Goal: Task Accomplishment & Management: Complete application form

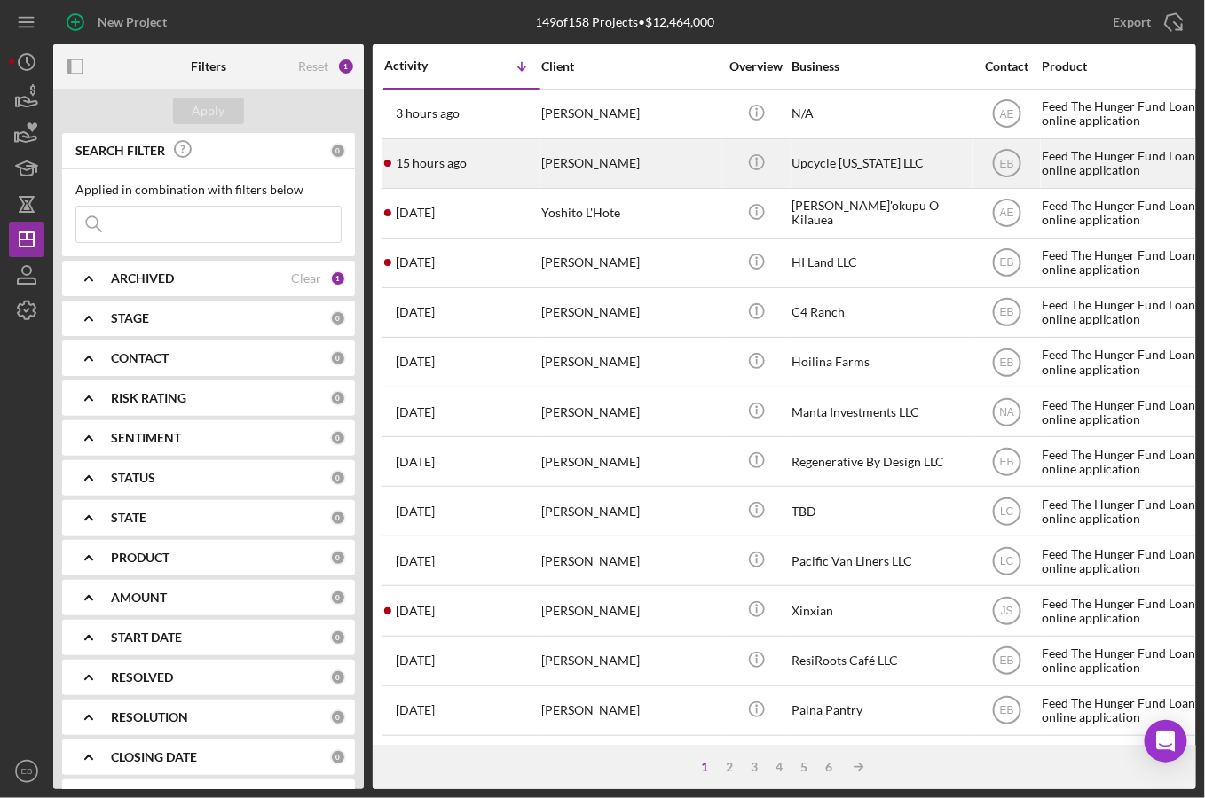
click at [639, 153] on div "[PERSON_NAME]" at bounding box center [629, 163] width 177 height 47
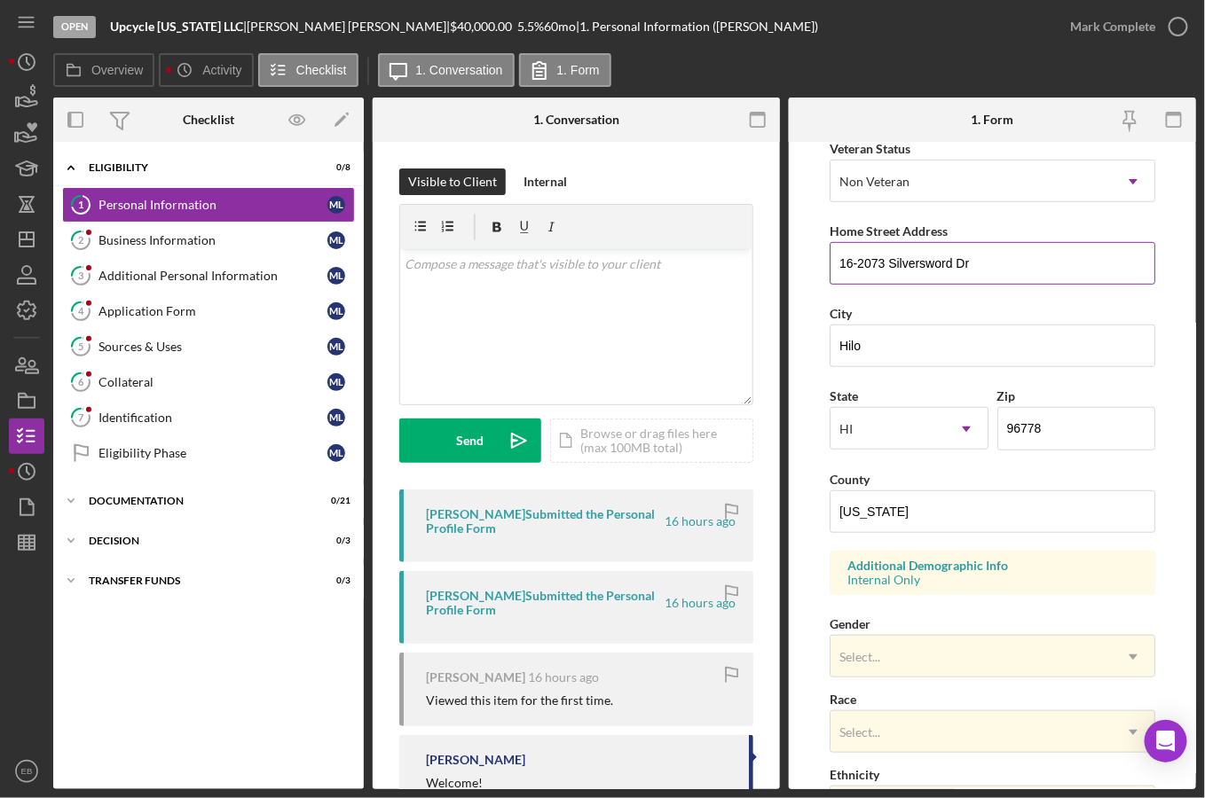
scroll to position [532, 0]
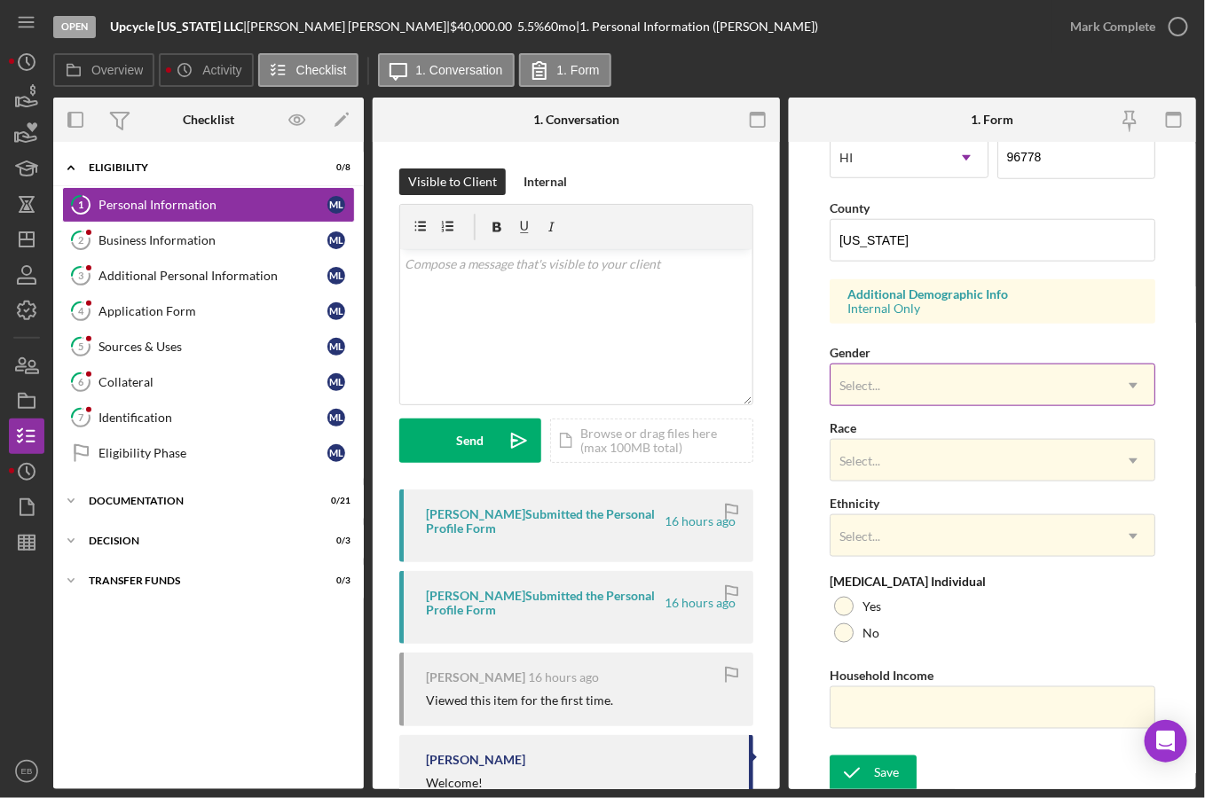
click at [924, 370] on div "Select..." at bounding box center [970, 386] width 281 height 41
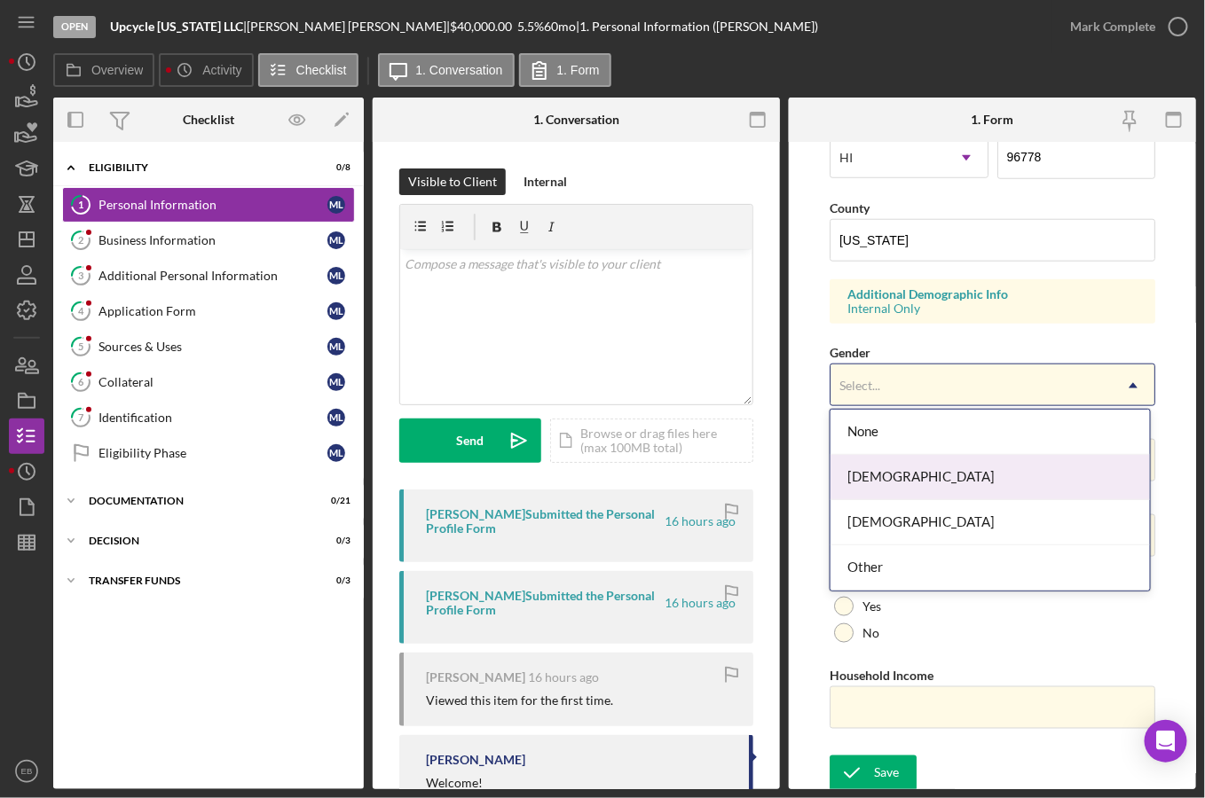
click at [892, 484] on div "[DEMOGRAPHIC_DATA]" at bounding box center [990, 477] width 320 height 45
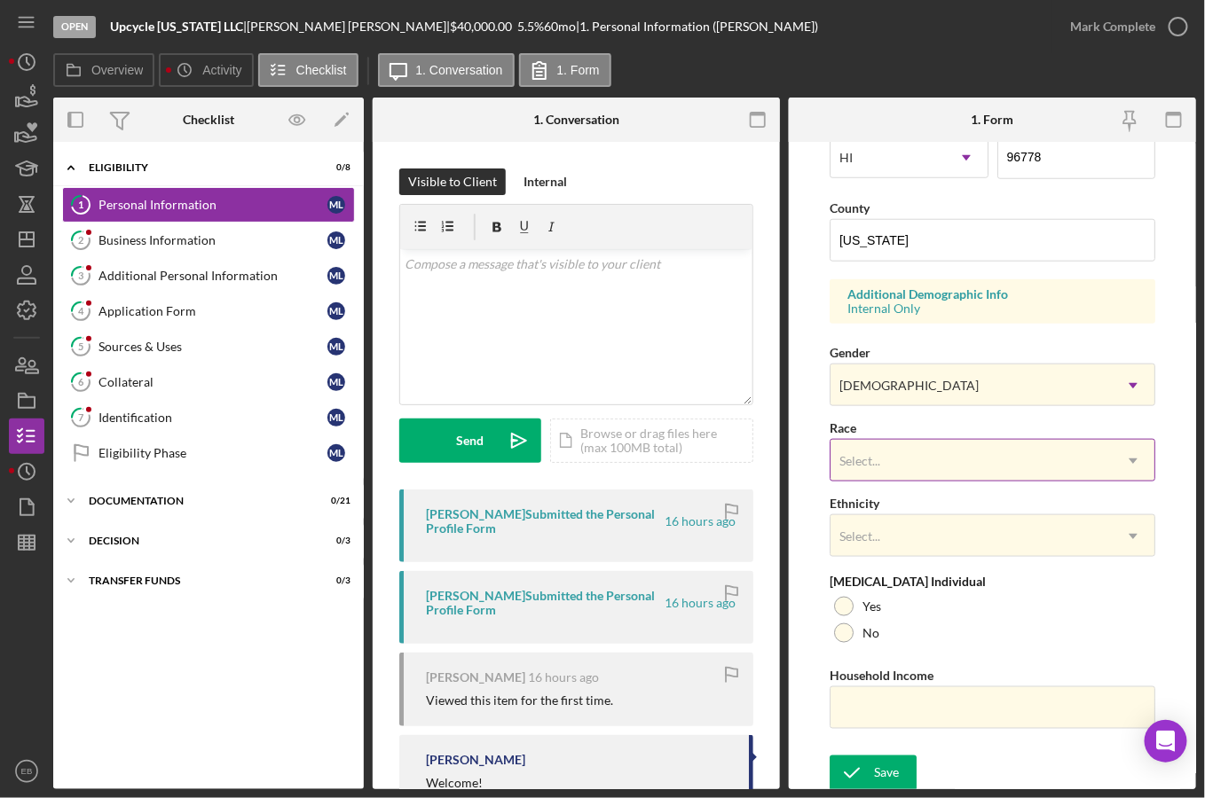
click at [928, 460] on div "Select..." at bounding box center [970, 461] width 281 height 41
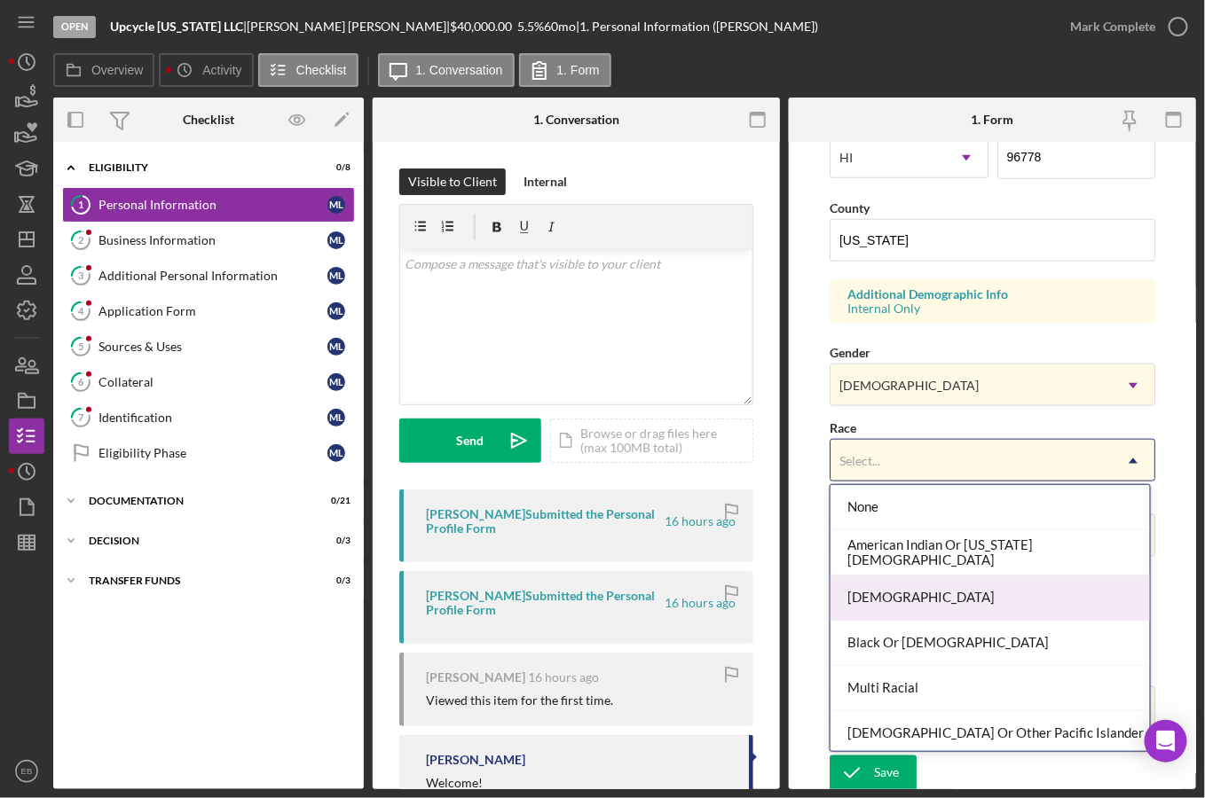
scroll to position [93, 0]
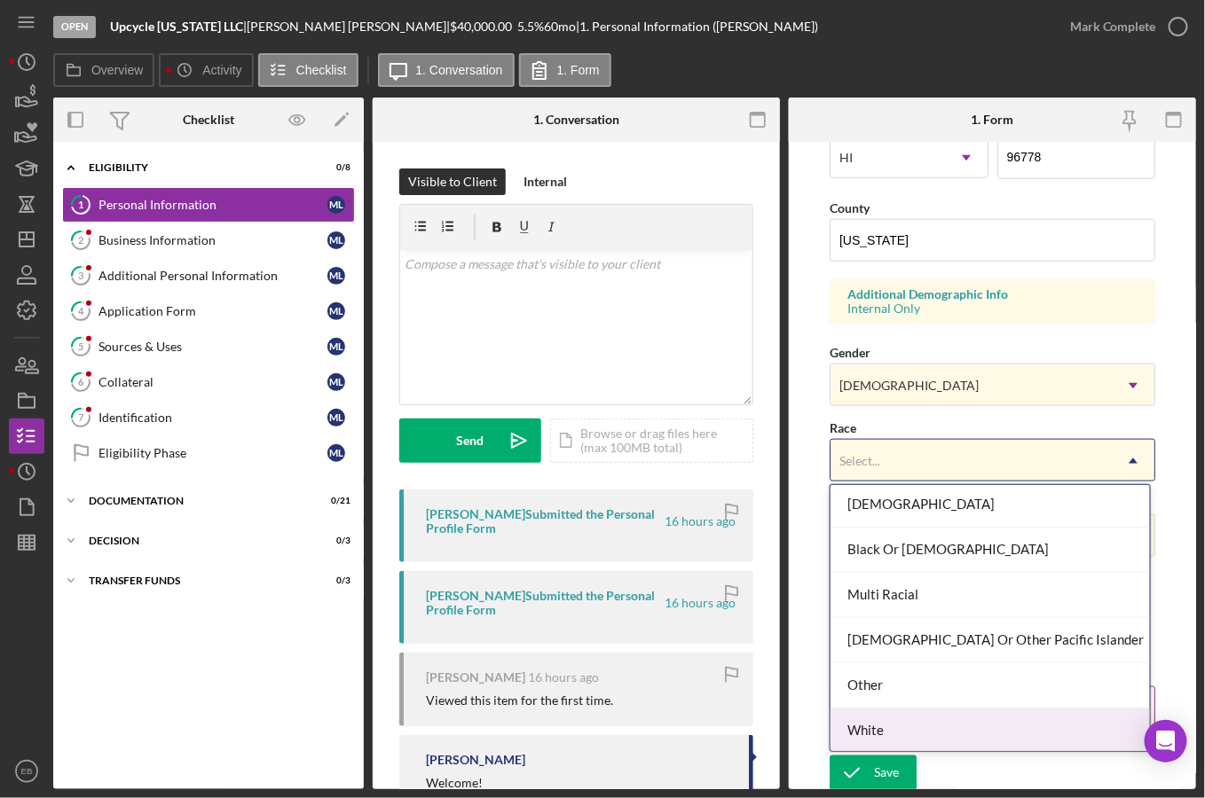
click at [911, 716] on div "White" at bounding box center [990, 731] width 320 height 45
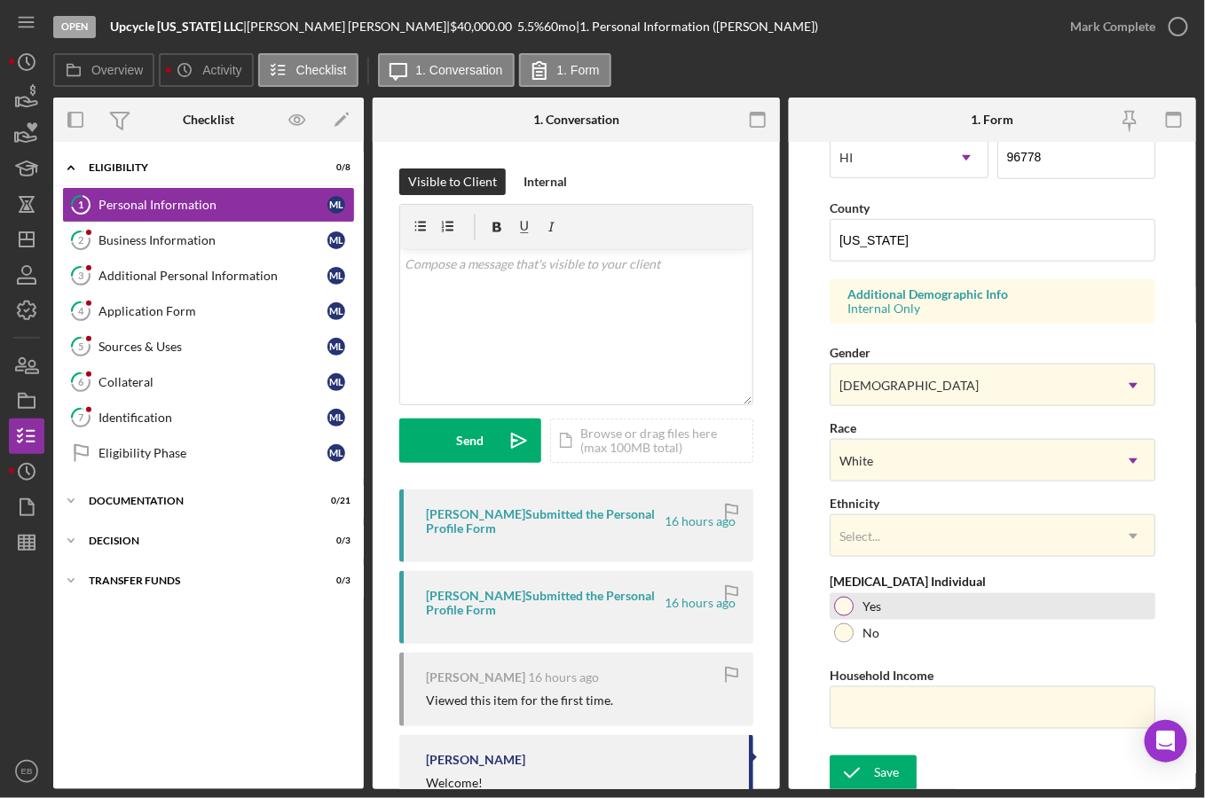
click at [846, 606] on div at bounding box center [844, 607] width 20 height 20
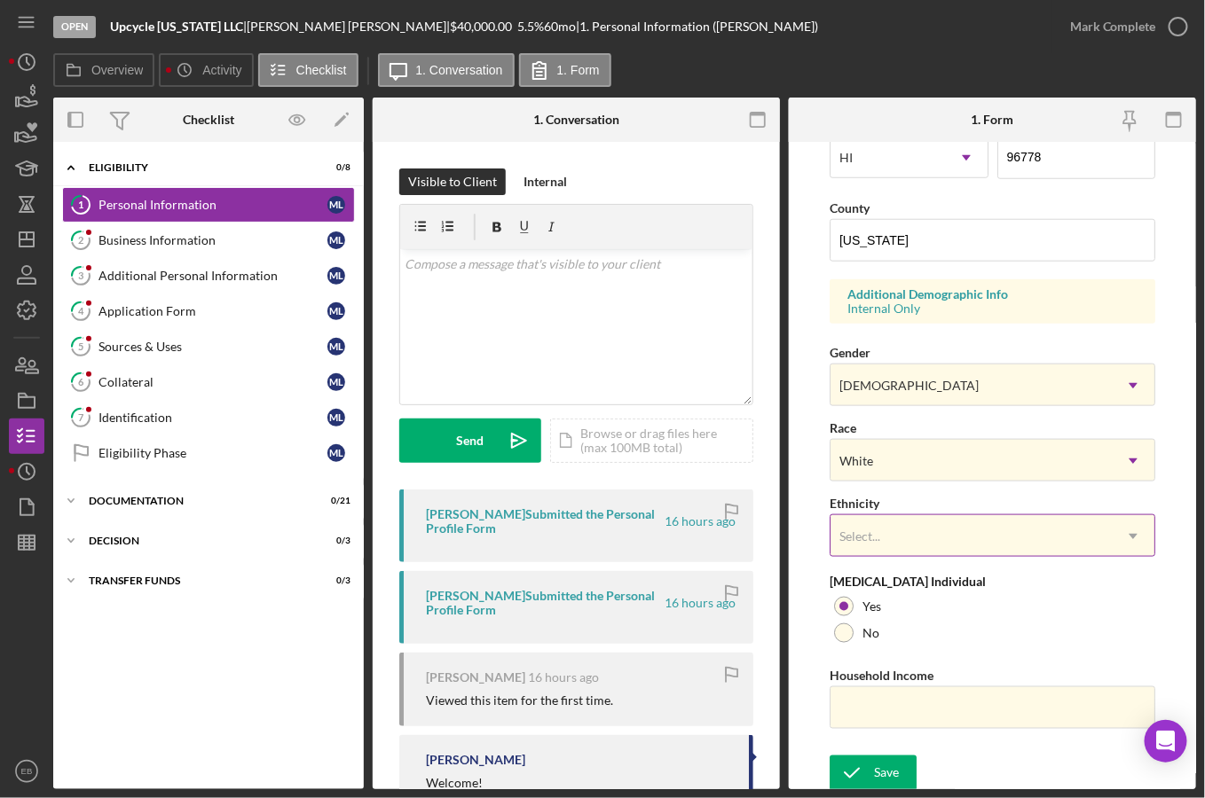
click at [890, 532] on div "Select..." at bounding box center [970, 536] width 281 height 41
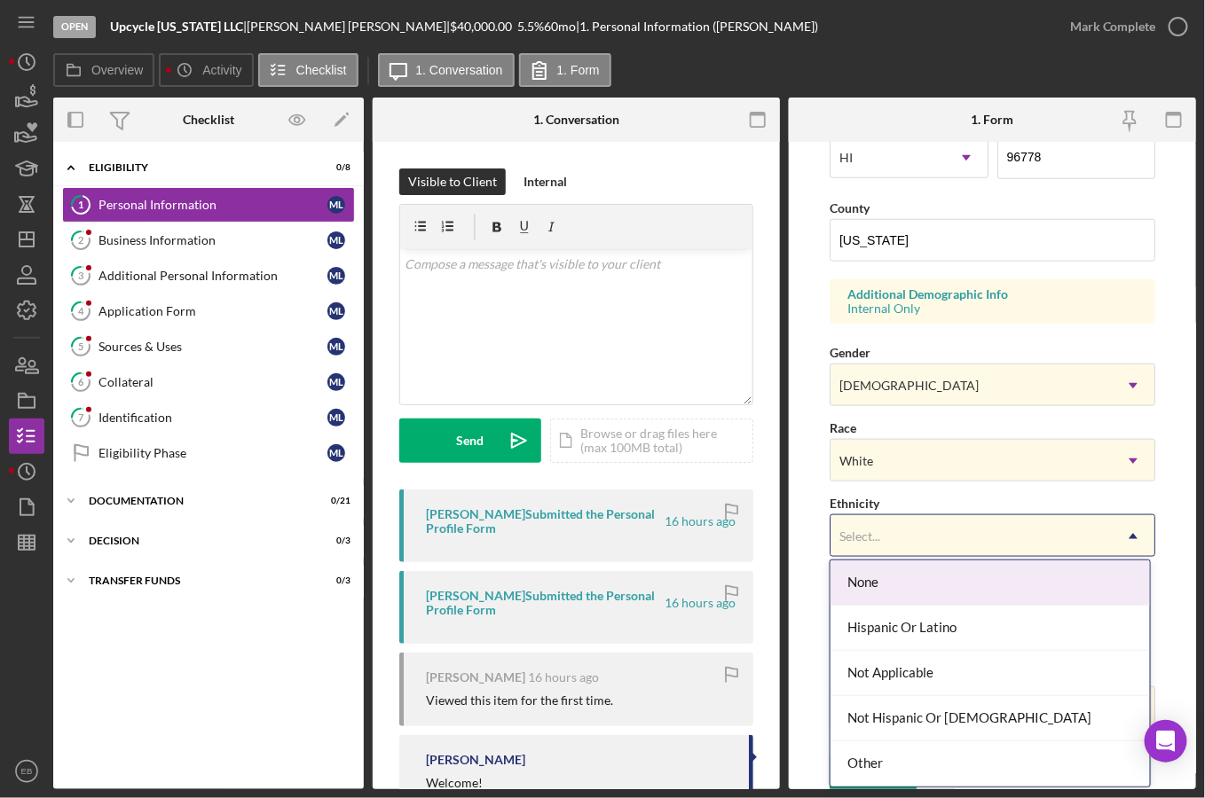
click at [890, 531] on div "Select..." at bounding box center [970, 536] width 281 height 41
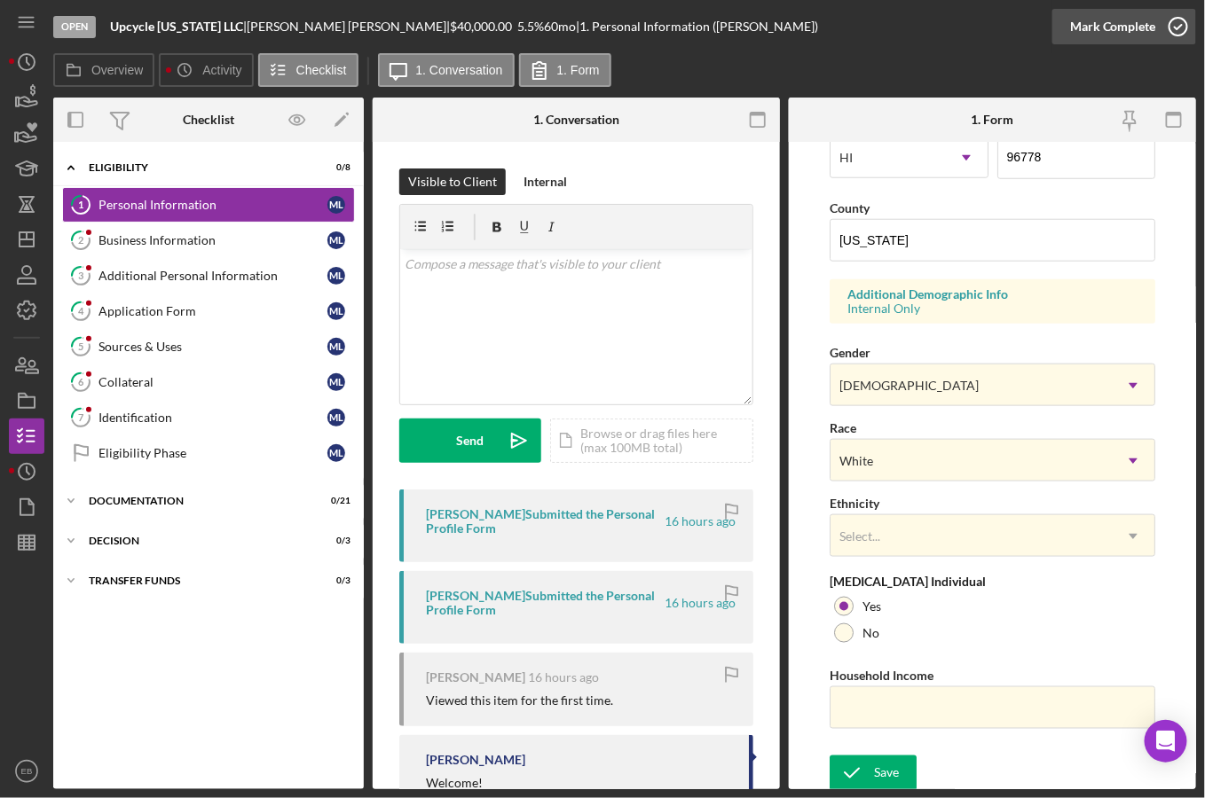
click at [1175, 30] on icon "button" at bounding box center [1178, 26] width 44 height 44
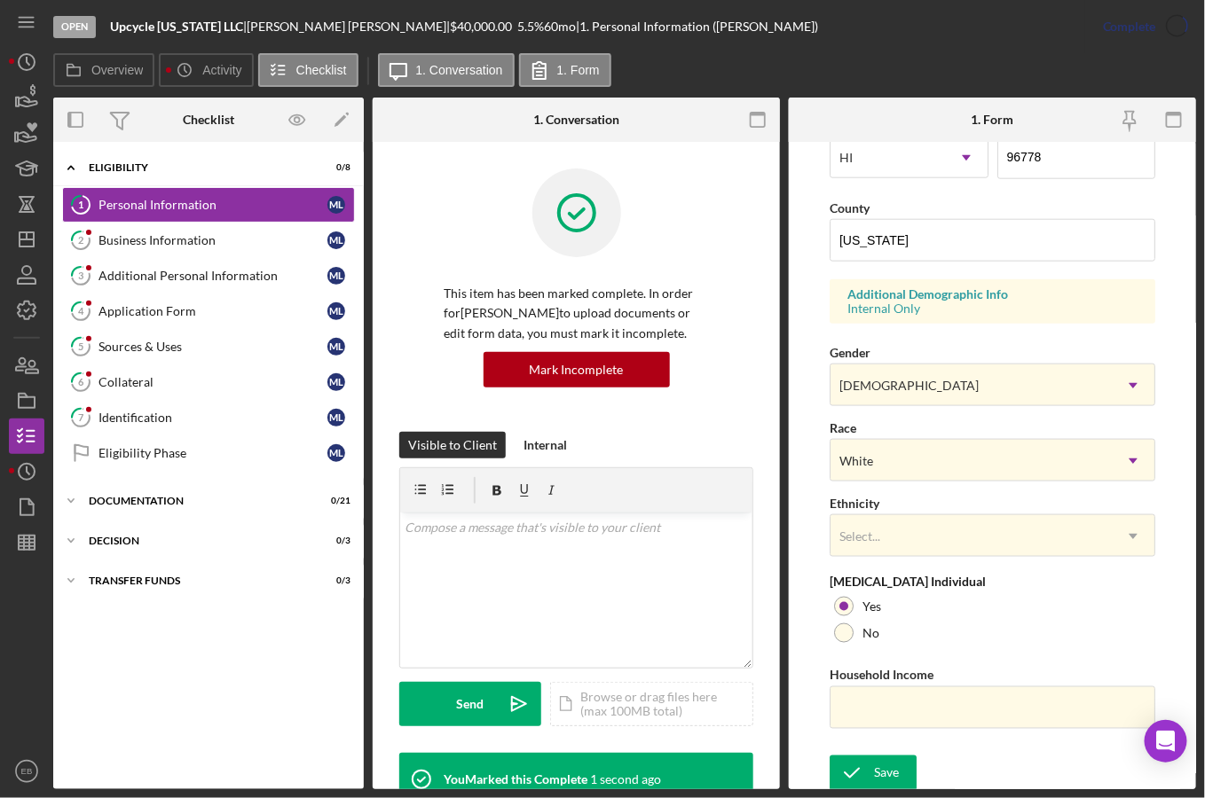
scroll to position [180, 0]
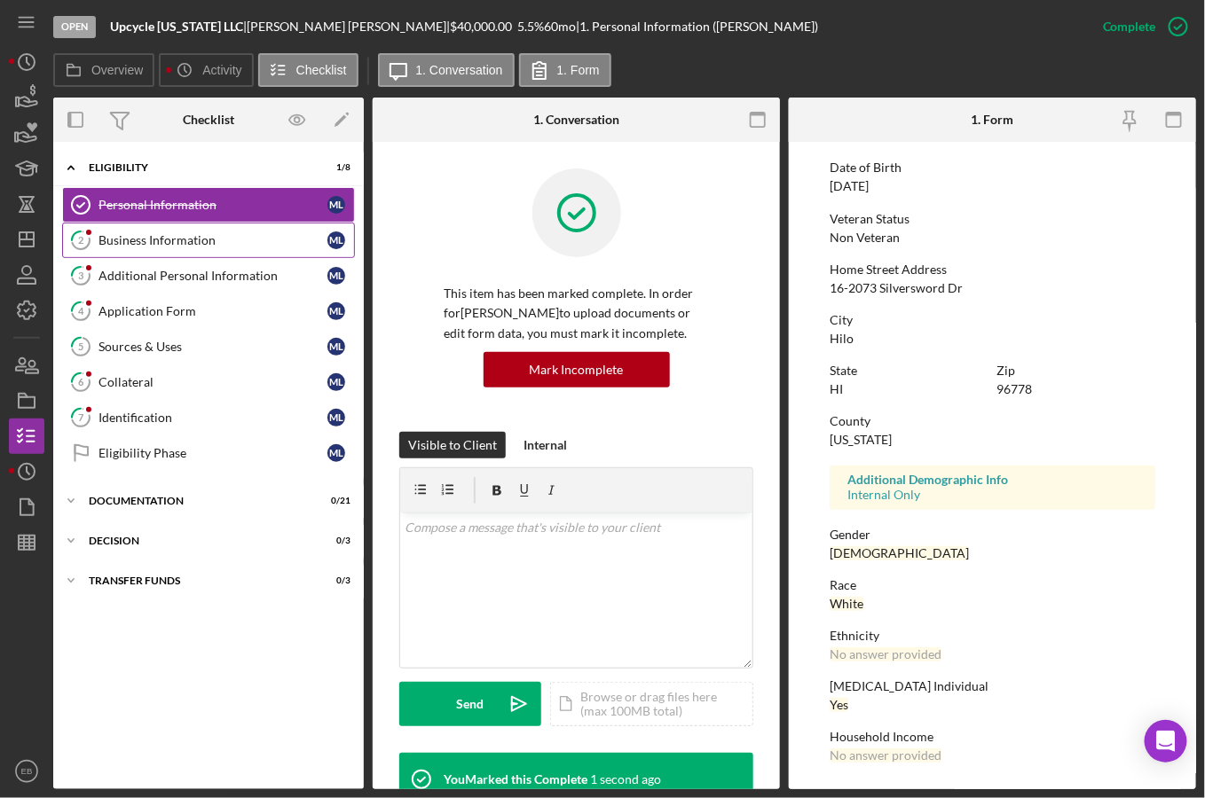
click at [177, 249] on link "2 Business Information M L" at bounding box center [208, 240] width 293 height 35
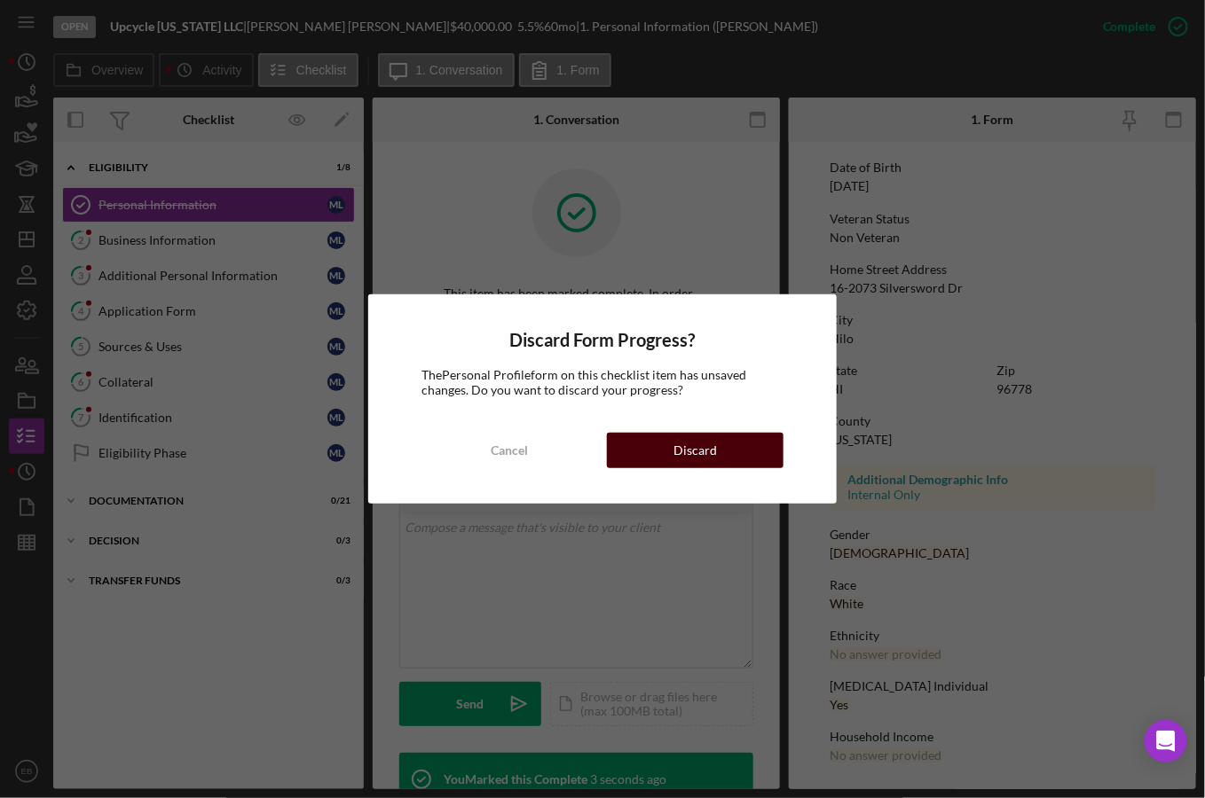
click at [700, 450] on div "Discard" at bounding box center [694, 450] width 43 height 35
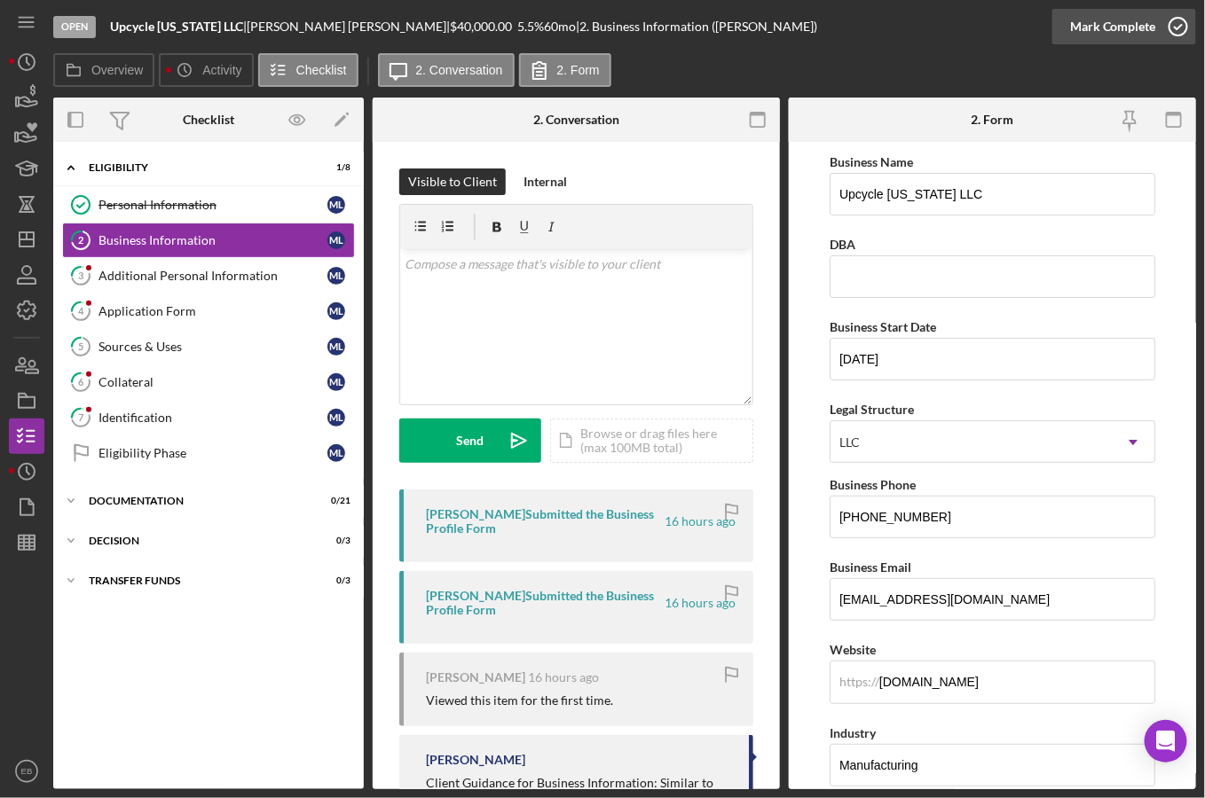
click at [1179, 24] on icon "button" at bounding box center [1178, 26] width 44 height 44
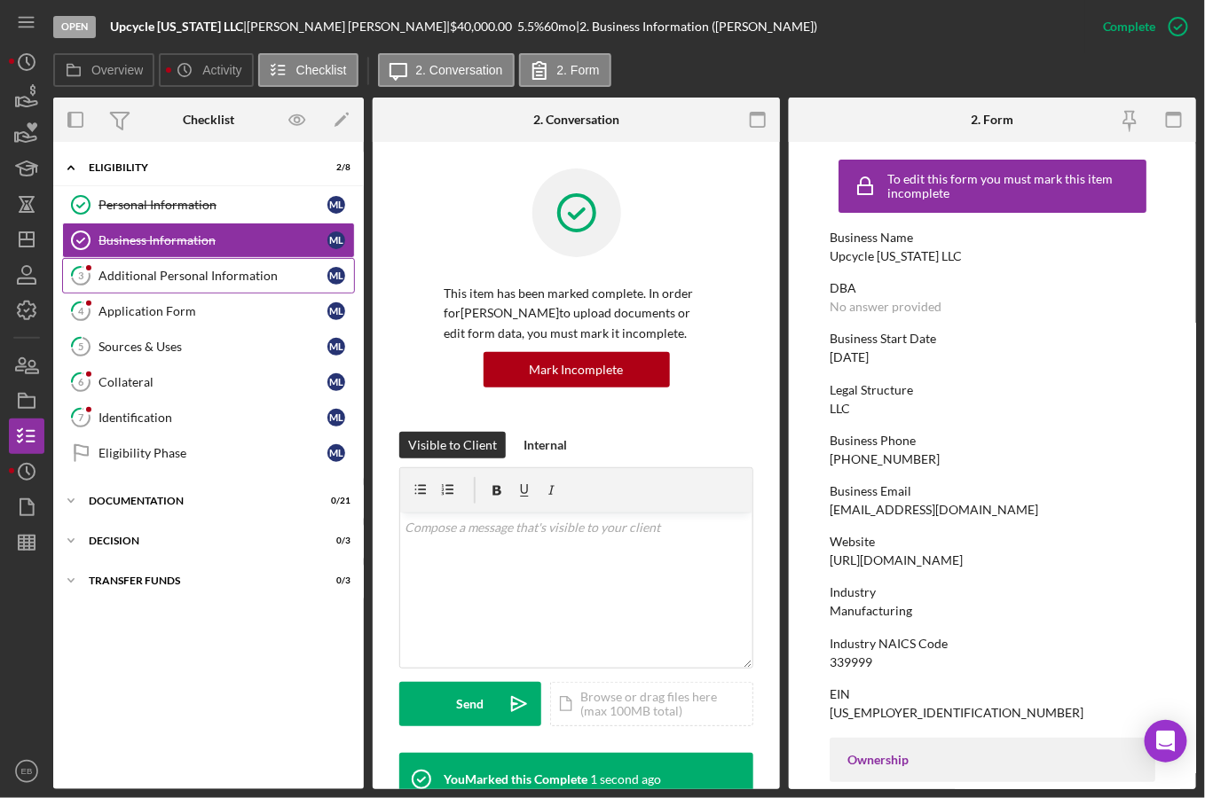
click at [227, 279] on div "Additional Personal Information" at bounding box center [212, 276] width 229 height 14
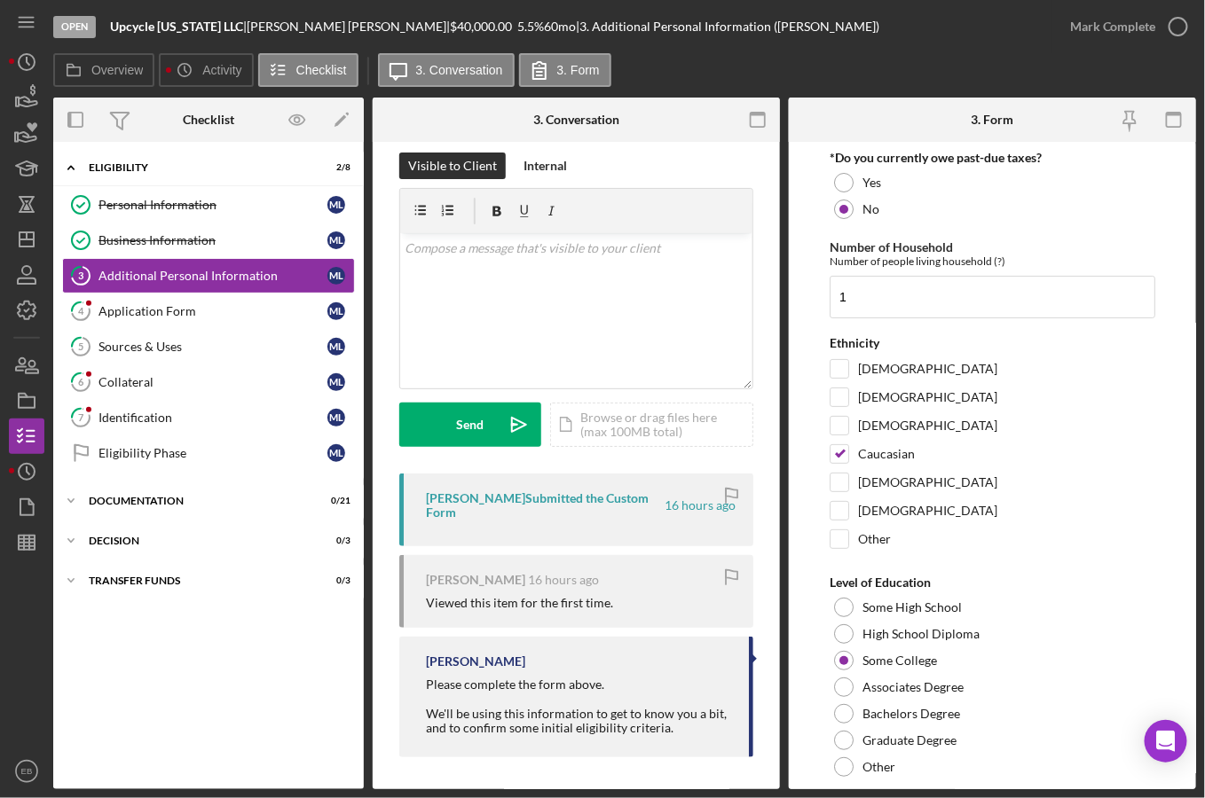
scroll to position [19, 0]
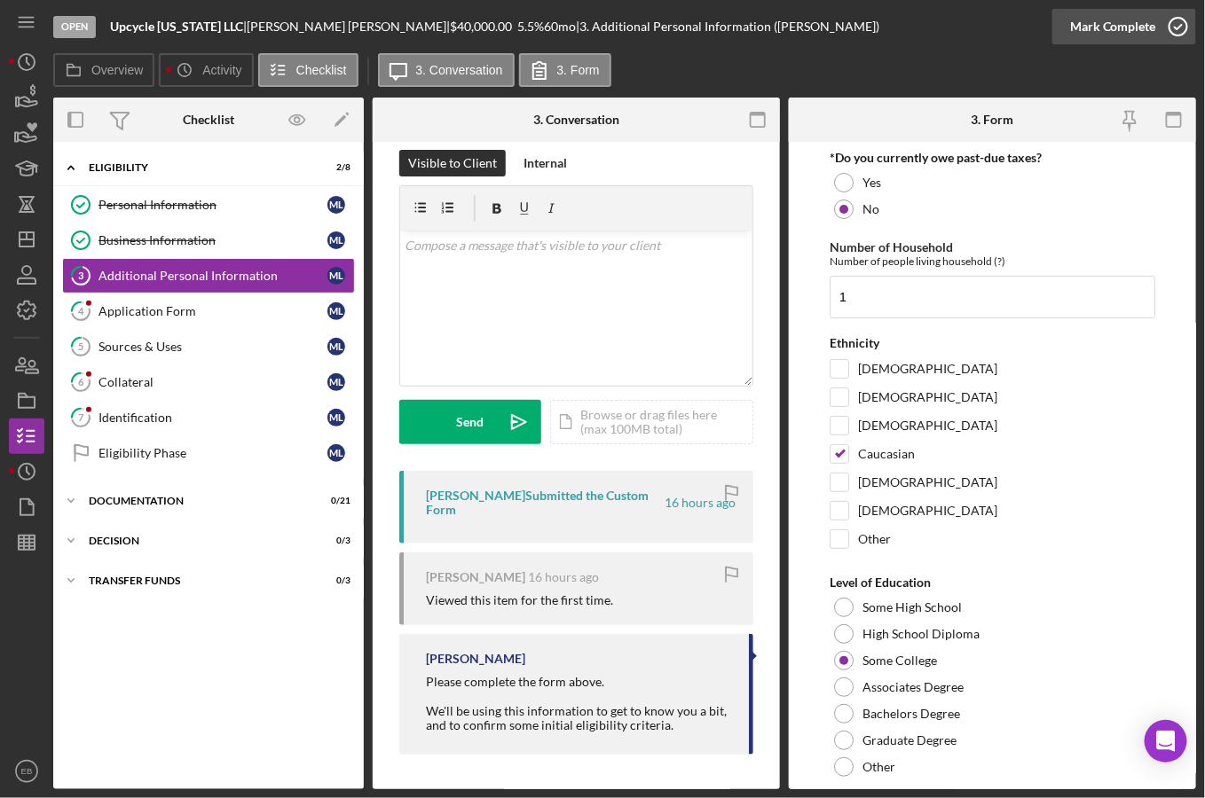
click at [1168, 27] on icon "button" at bounding box center [1178, 26] width 44 height 44
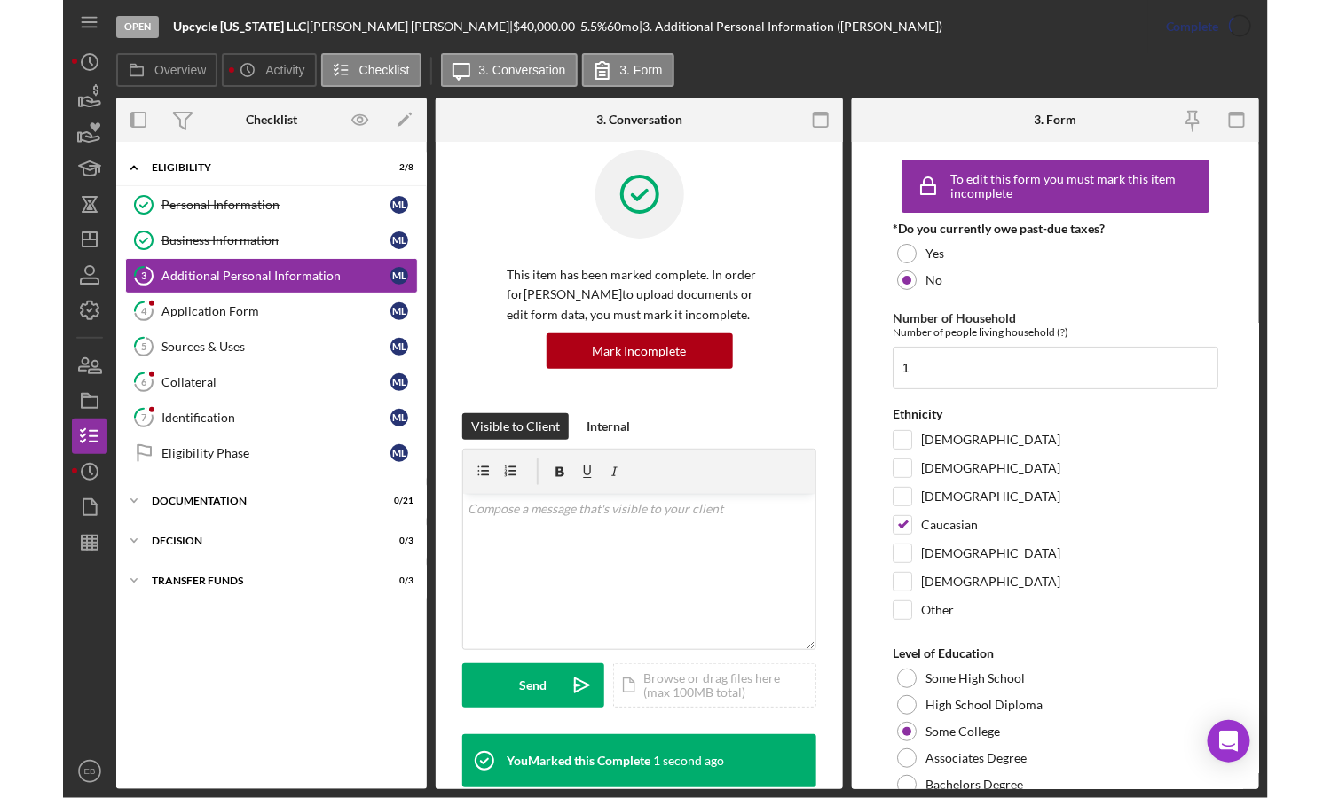
scroll to position [283, 0]
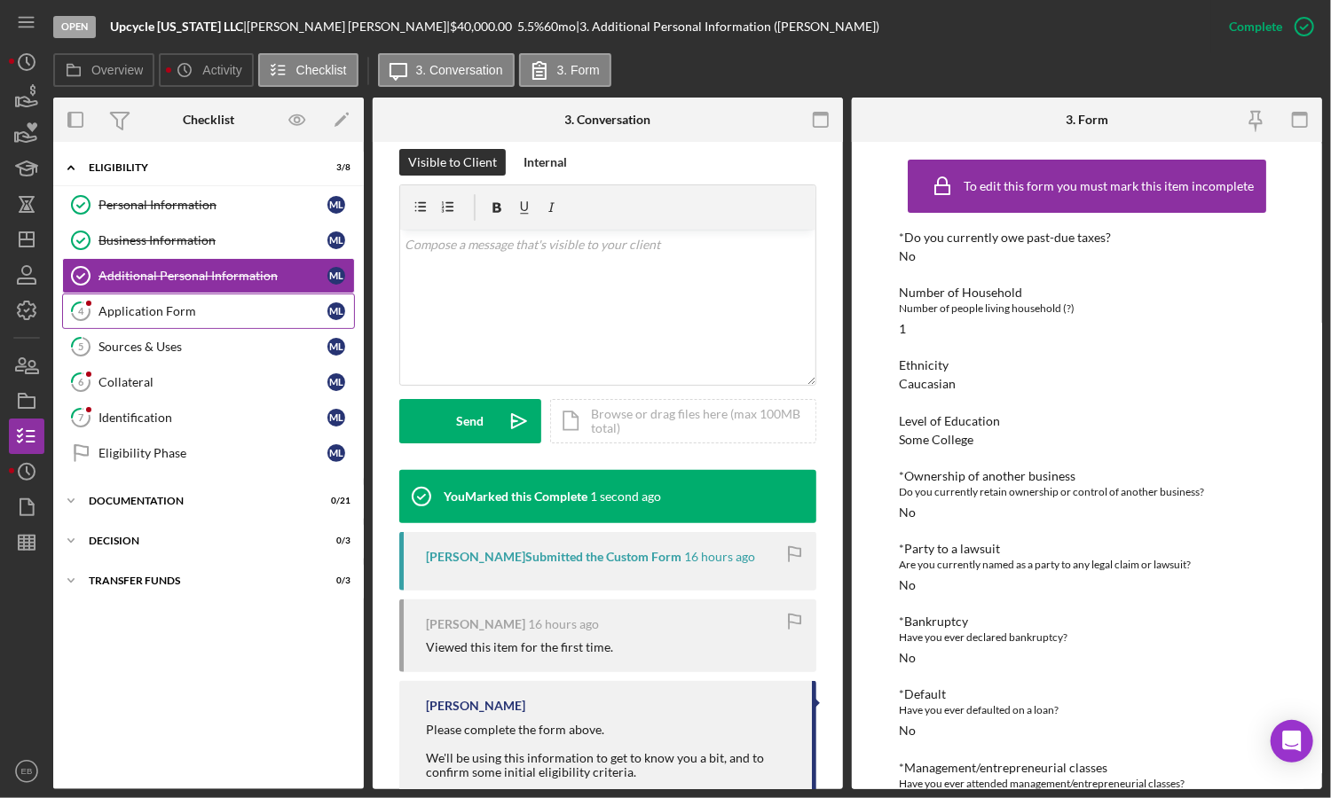
click at [199, 312] on div "Application Form" at bounding box center [212, 311] width 229 height 14
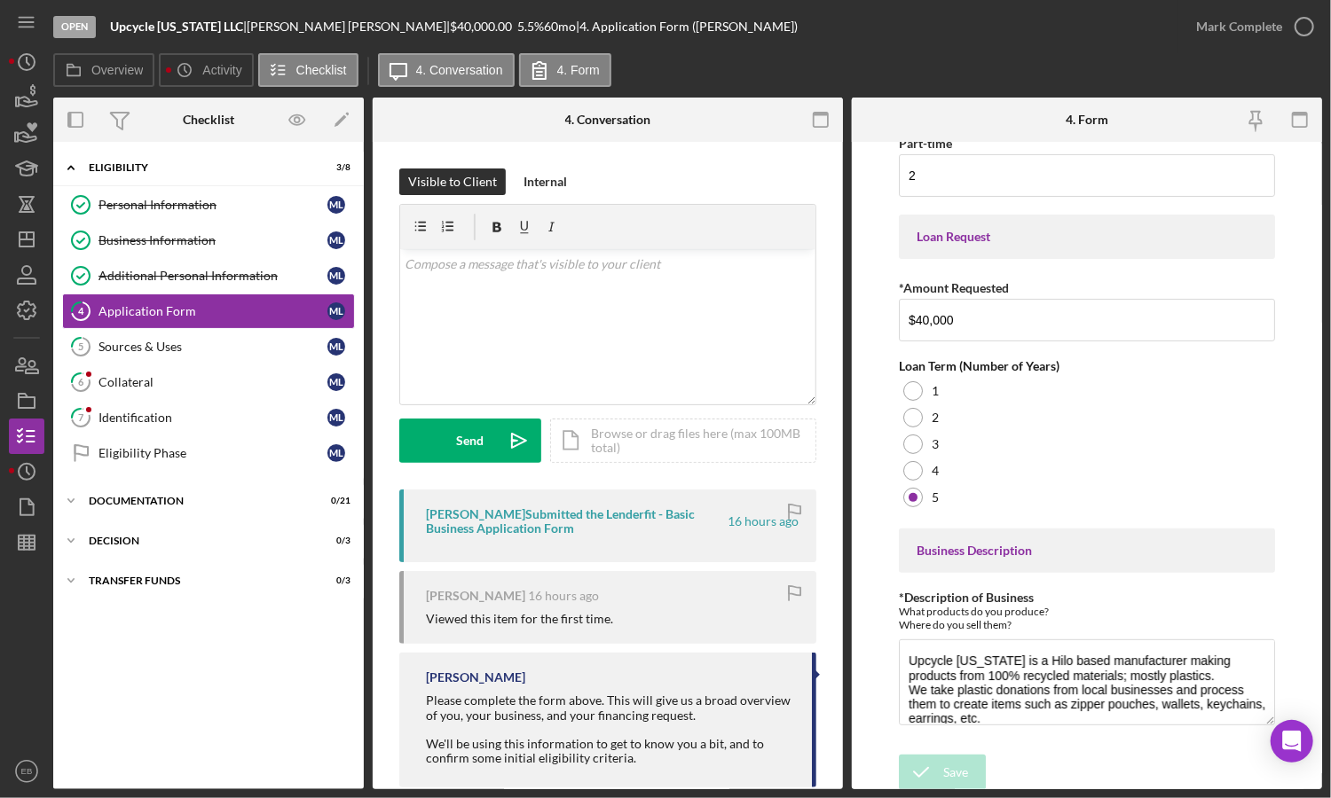
scroll to position [165, 0]
click at [1204, 23] on icon "button" at bounding box center [1304, 26] width 44 height 44
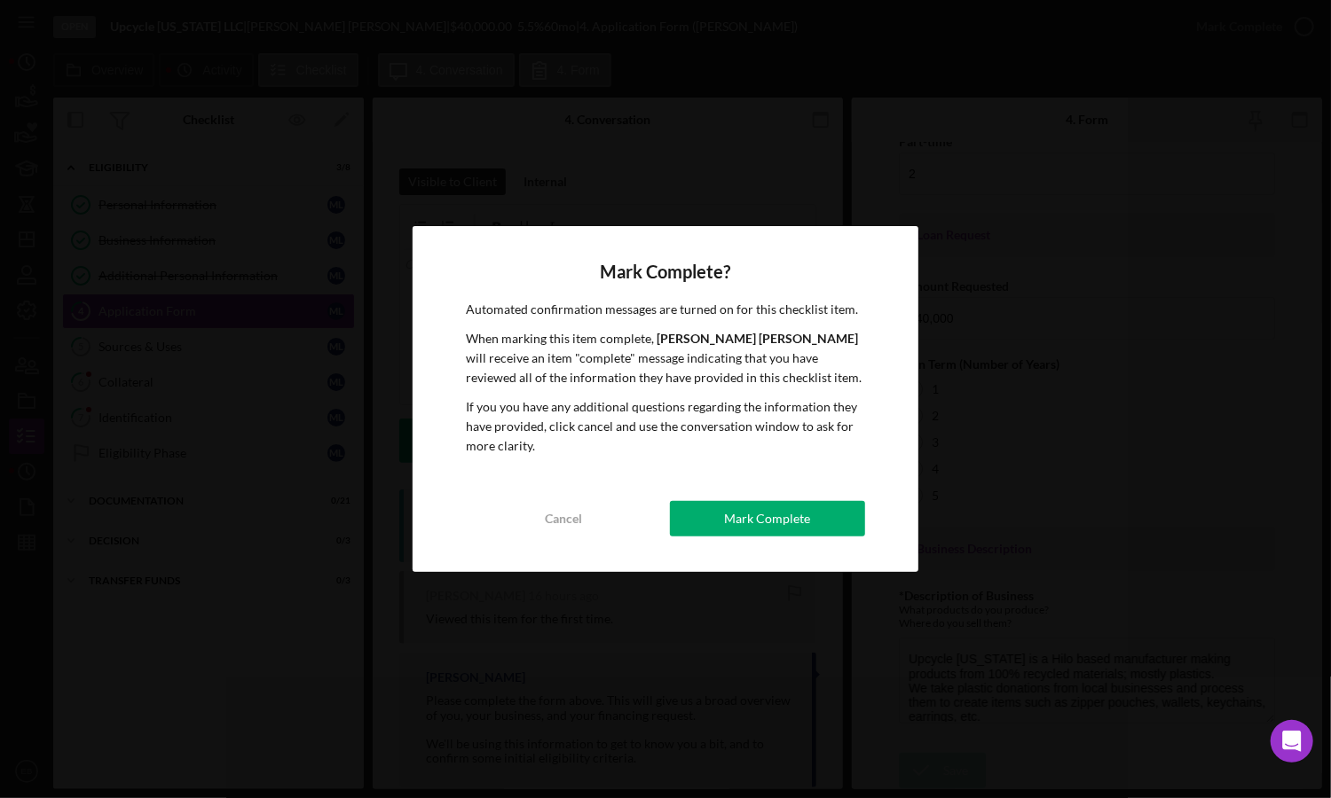
click at [809, 511] on button "Mark Complete" at bounding box center [767, 518] width 195 height 35
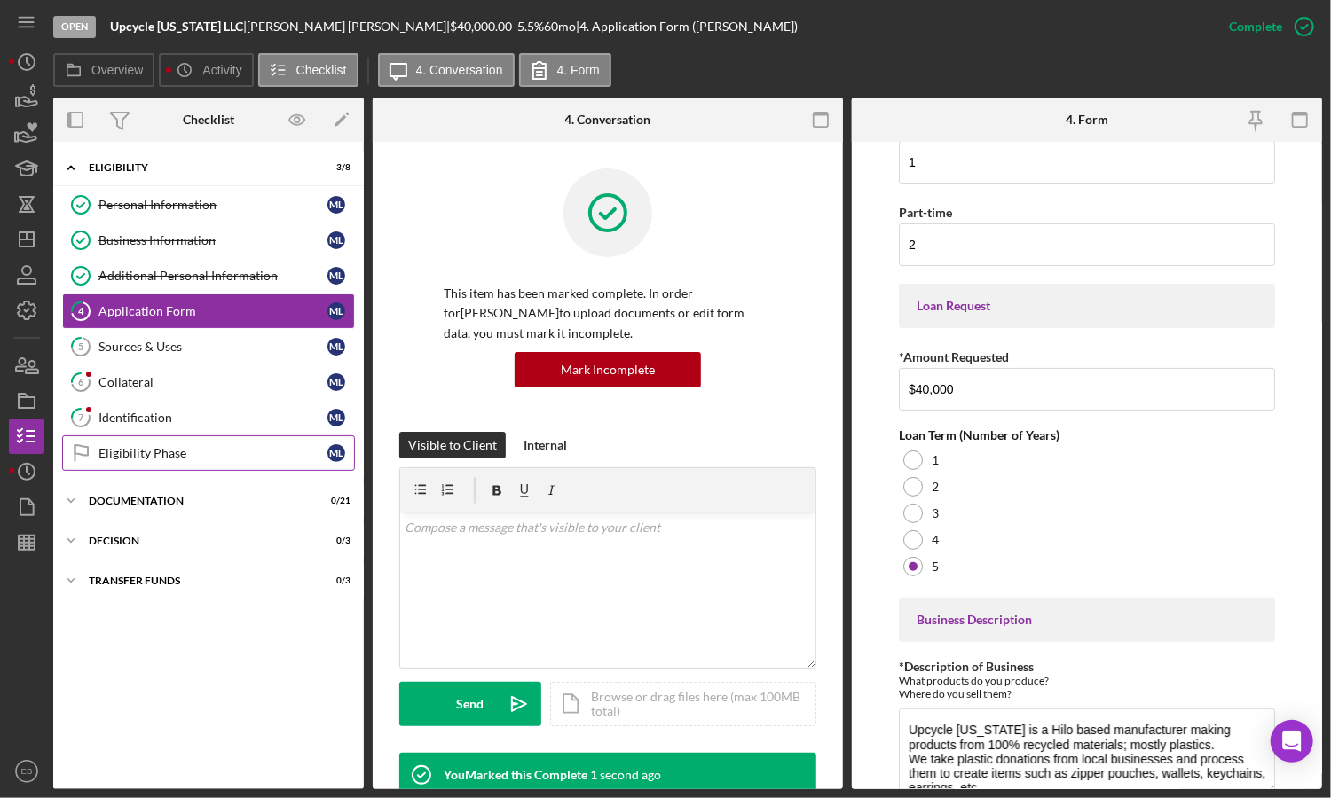
scroll to position [236, 0]
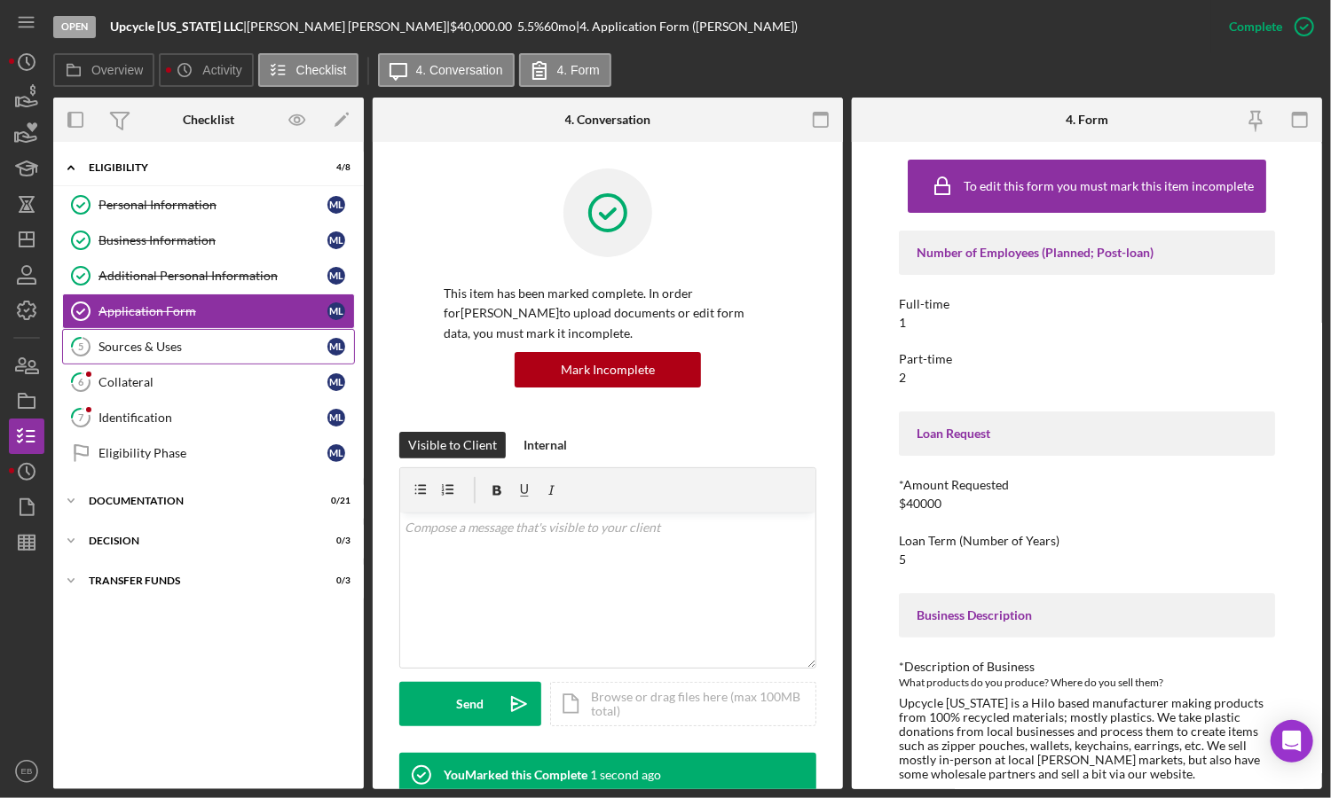
click at [154, 358] on link "5 Sources & Uses M L" at bounding box center [208, 346] width 293 height 35
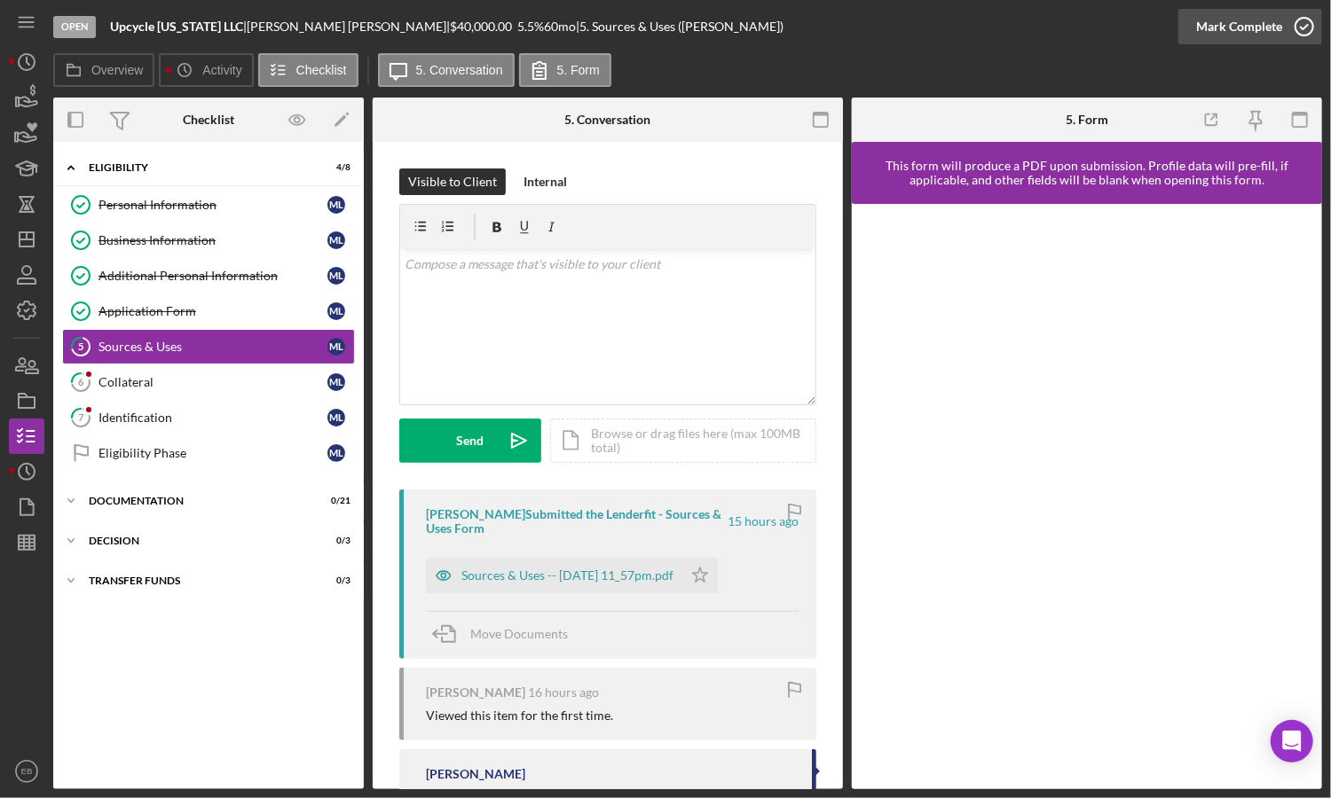
click at [1204, 28] on icon "button" at bounding box center [1304, 26] width 44 height 44
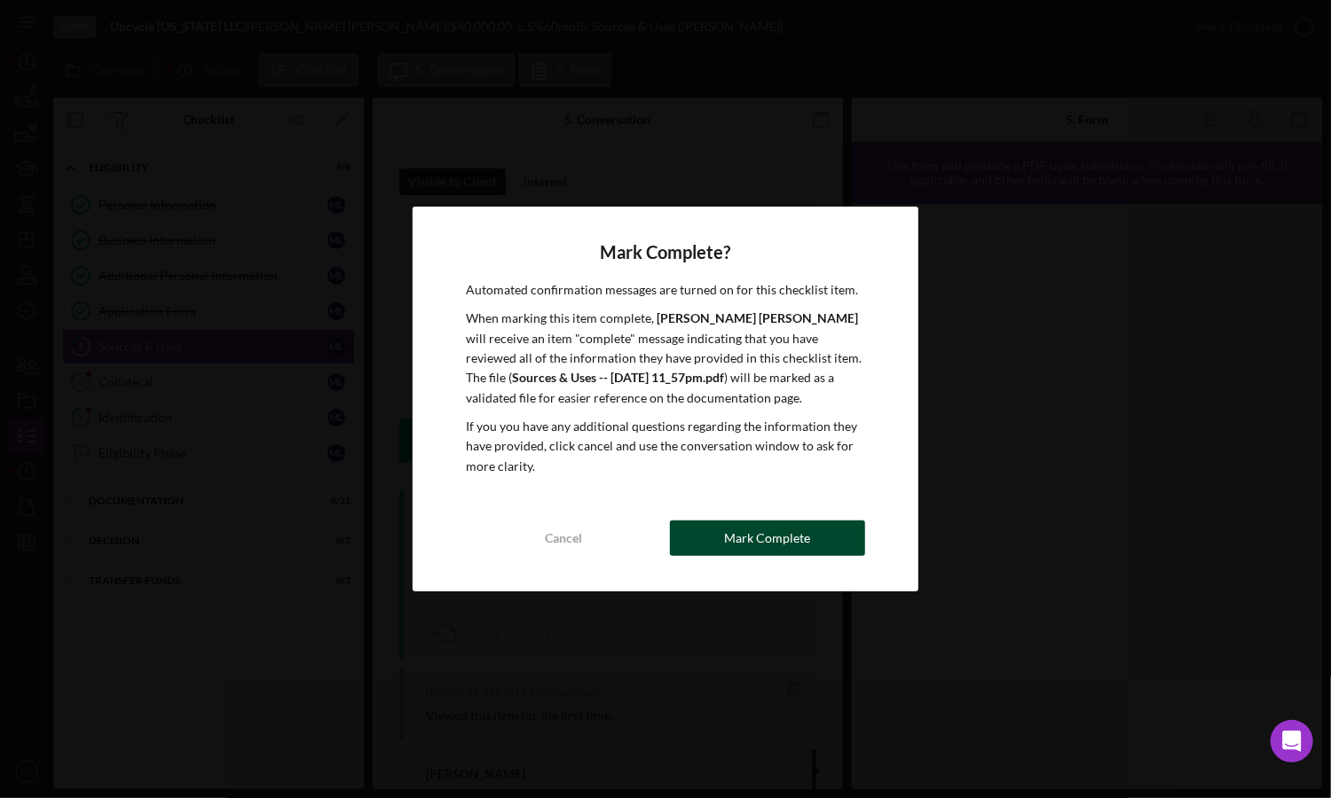
click at [789, 541] on div "Mark Complete" at bounding box center [768, 538] width 86 height 35
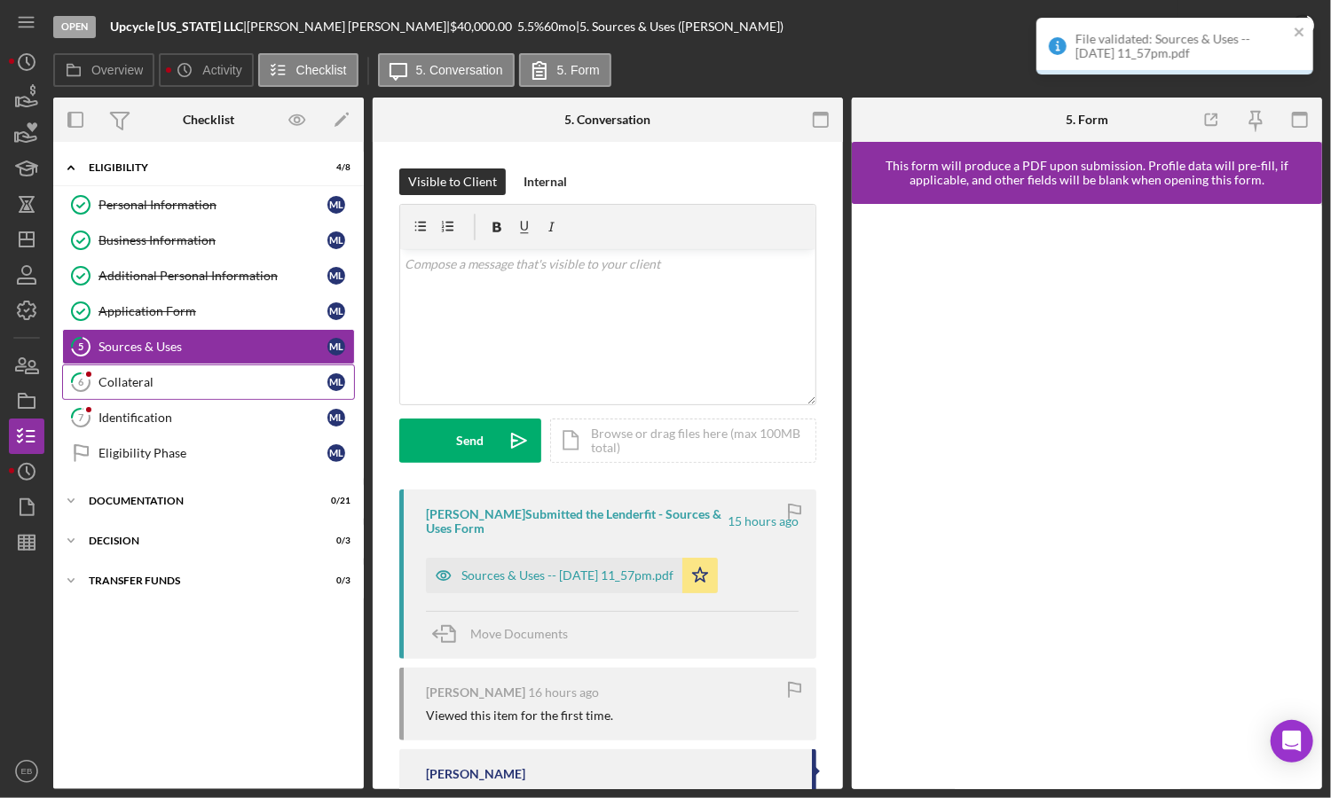
click at [189, 385] on div "Collateral" at bounding box center [212, 382] width 229 height 14
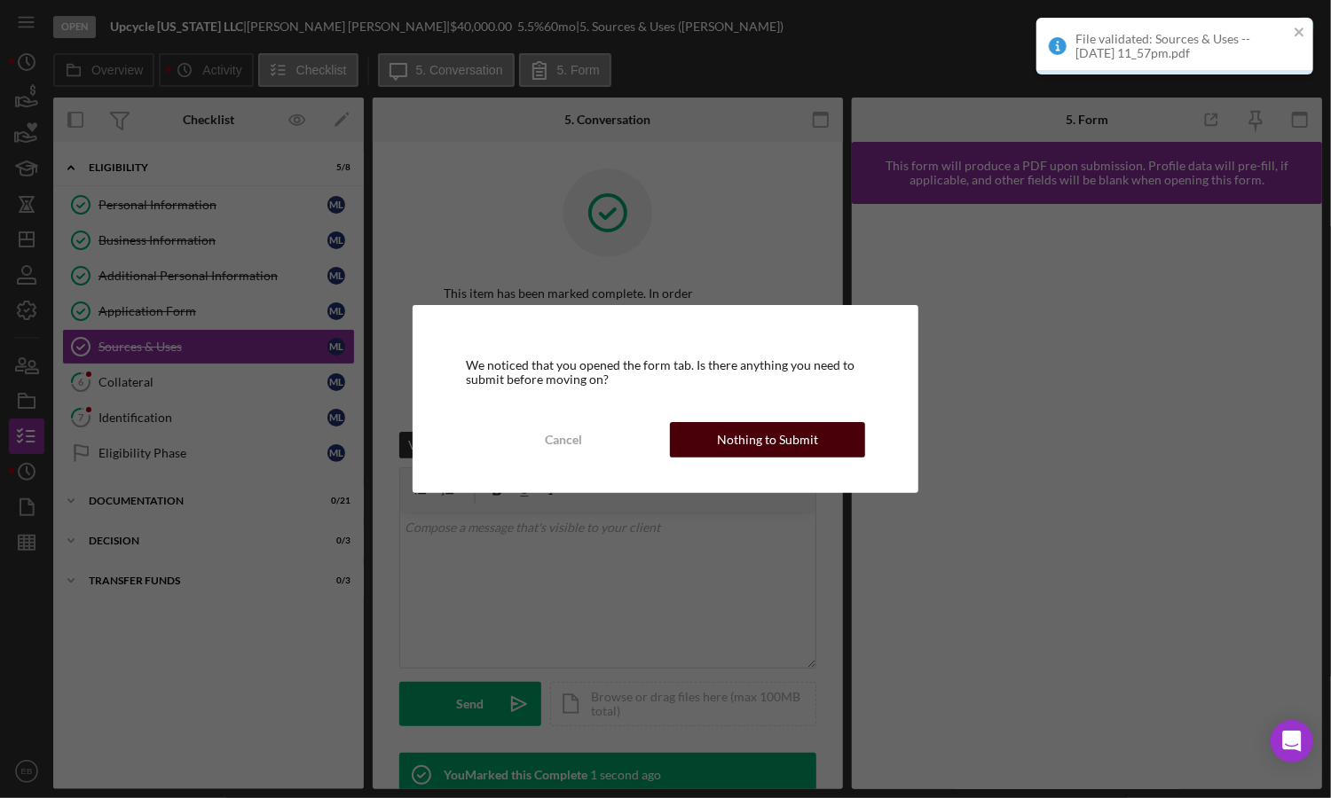
click at [743, 445] on div "Nothing to Submit" at bounding box center [767, 439] width 101 height 35
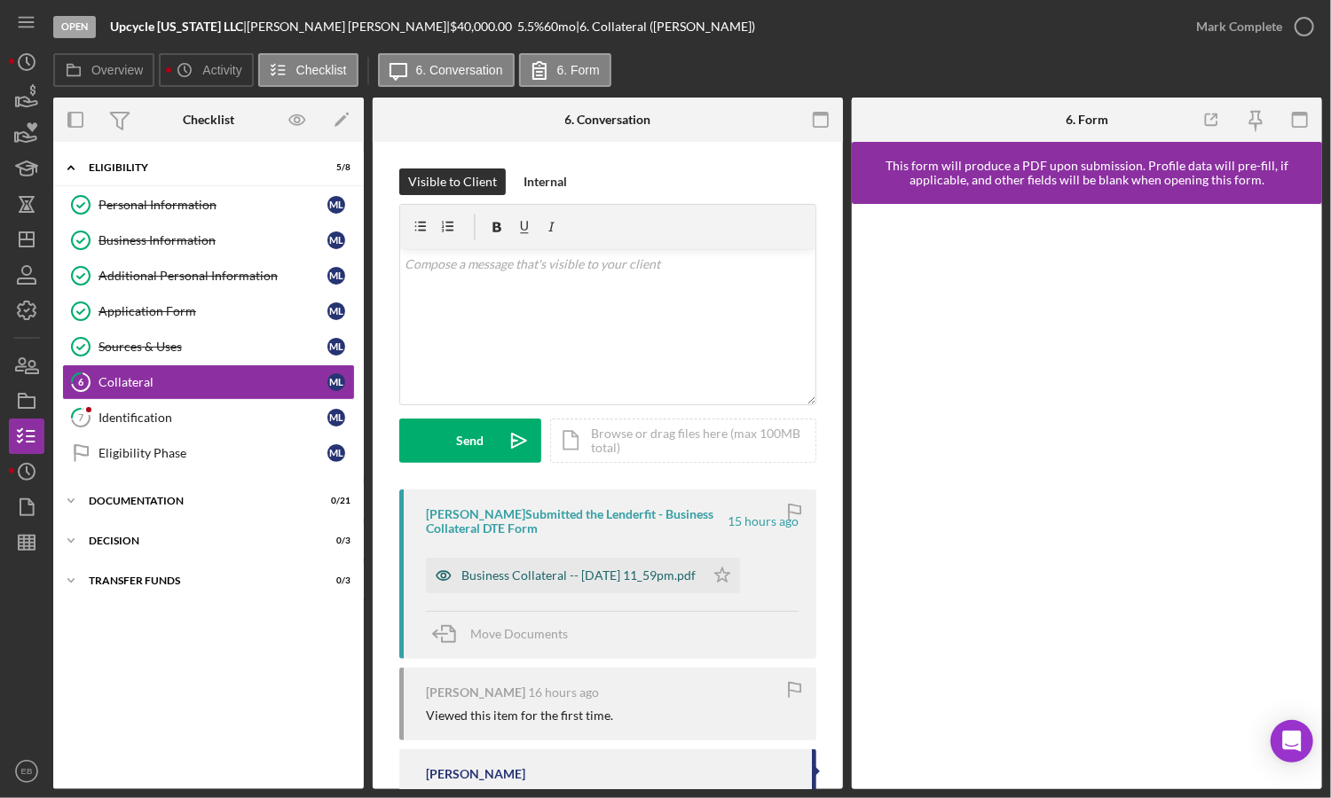
click at [681, 561] on div "Business Collateral -- [DATE] 11_59pm.pdf" at bounding box center [565, 575] width 279 height 35
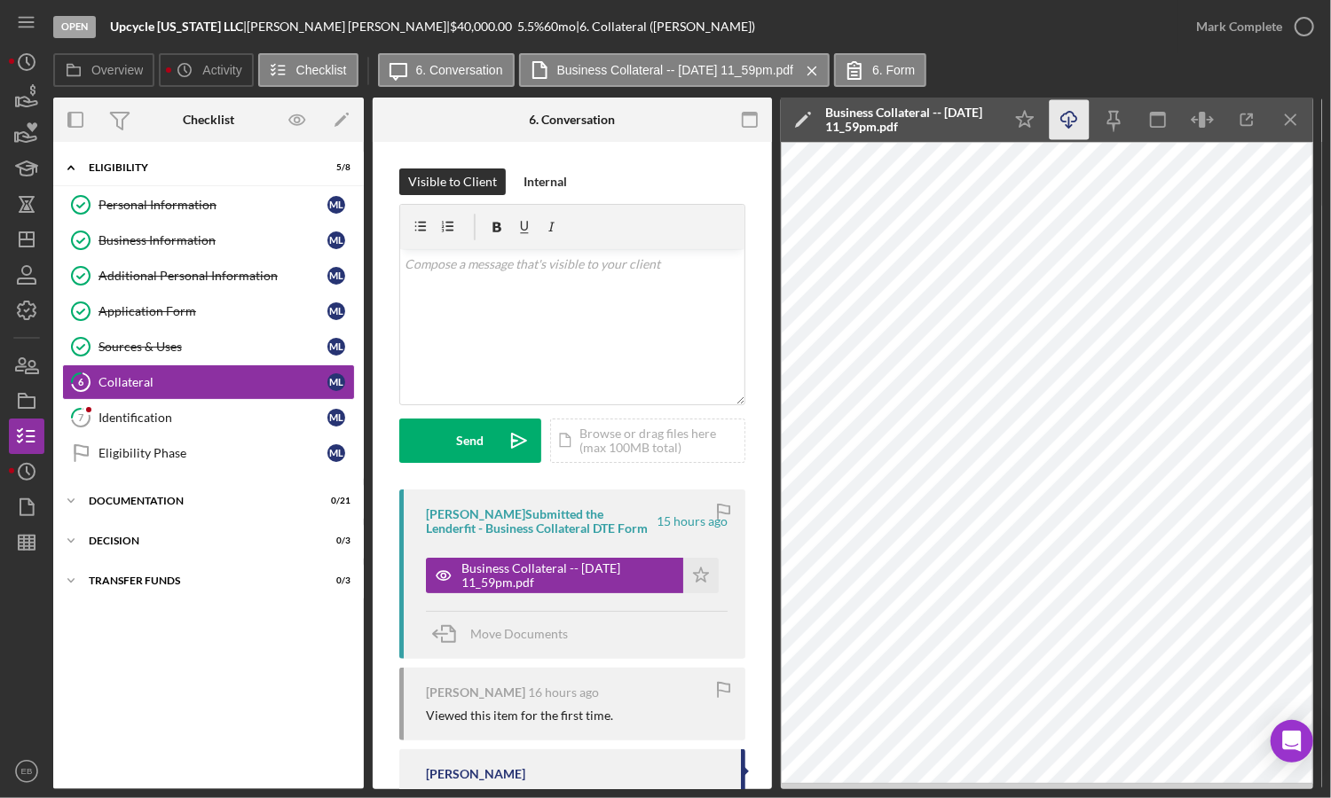
click at [1071, 112] on icon "Icon/Download" at bounding box center [1070, 120] width 40 height 40
click at [1204, 21] on icon "button" at bounding box center [1304, 26] width 44 height 44
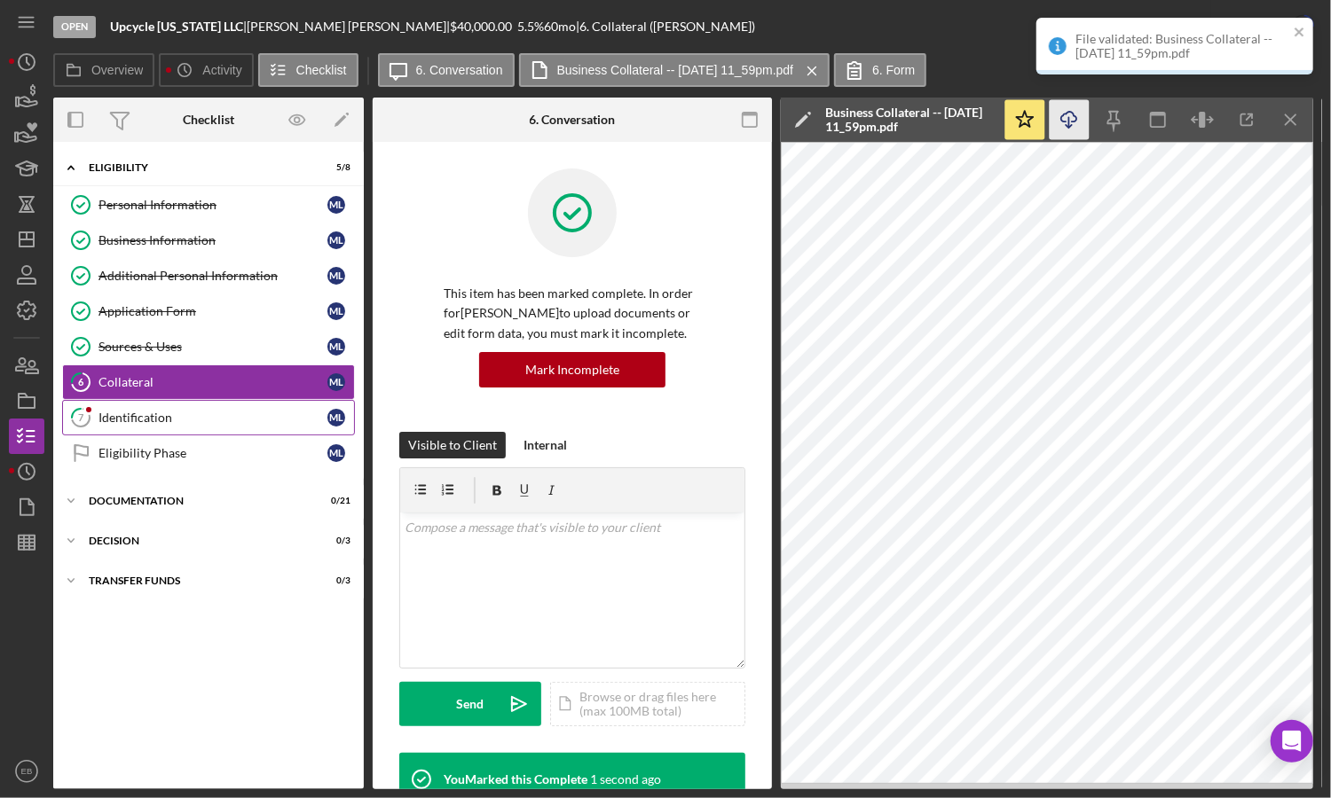
click at [158, 405] on link "7 Identification M L" at bounding box center [208, 417] width 293 height 35
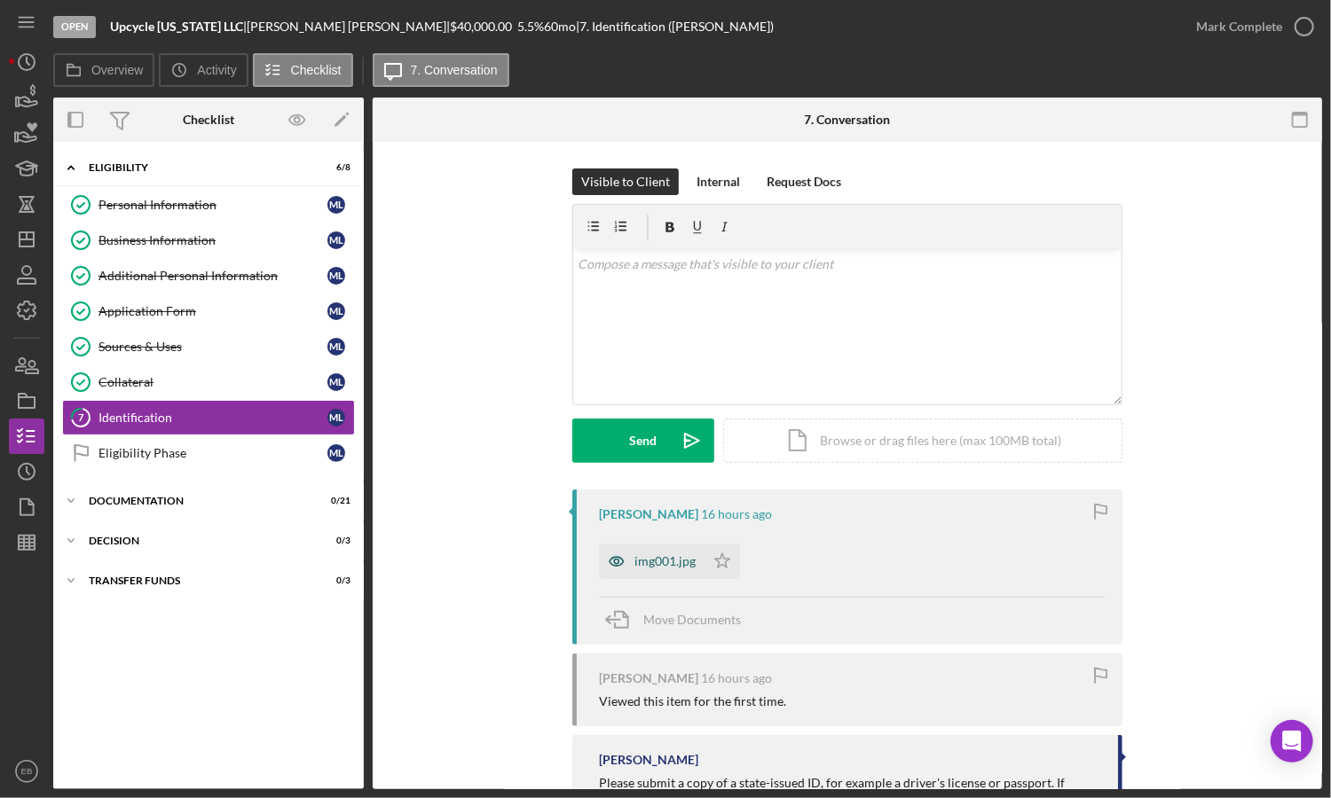
click at [634, 556] on div "img001.jpg" at bounding box center [664, 561] width 61 height 14
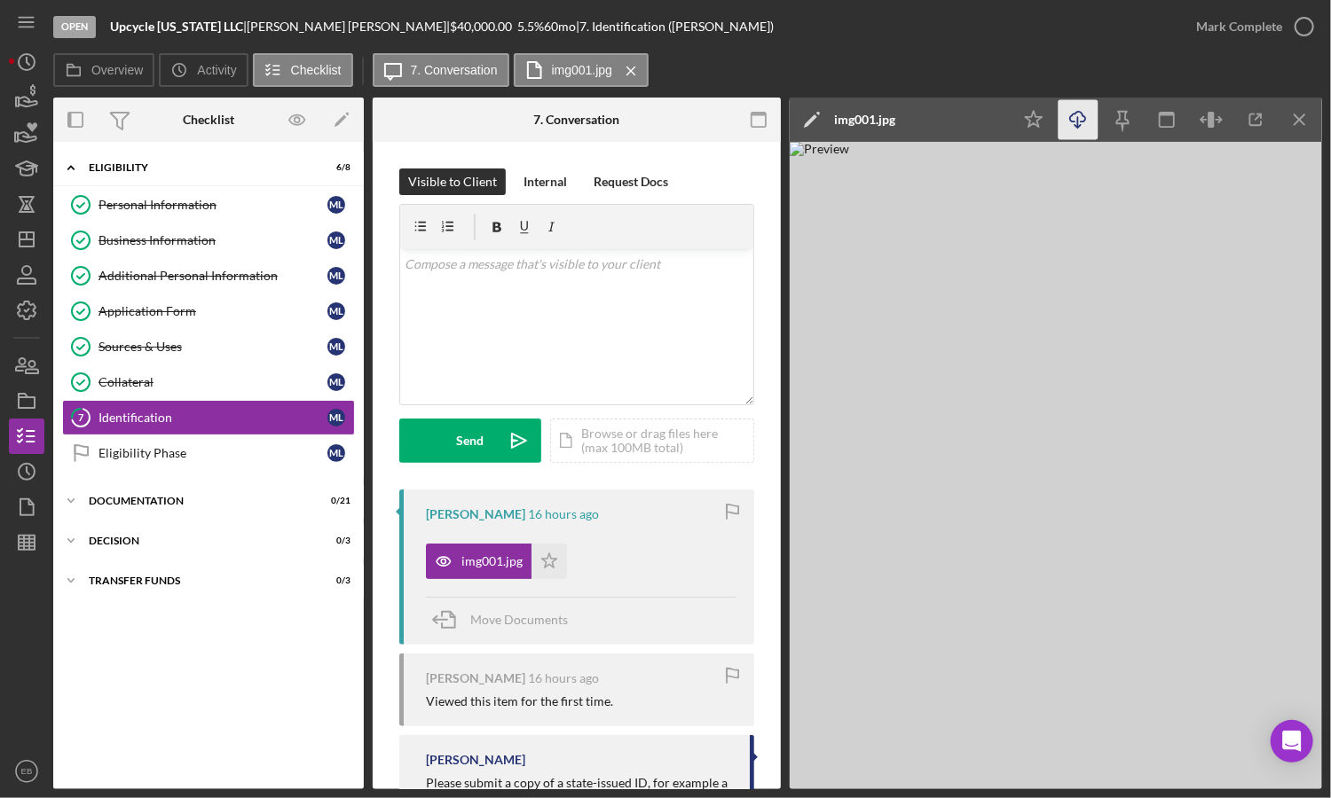
click at [1070, 123] on icon "Icon/Download" at bounding box center [1078, 120] width 40 height 40
click at [1204, 26] on icon "button" at bounding box center [1304, 26] width 44 height 44
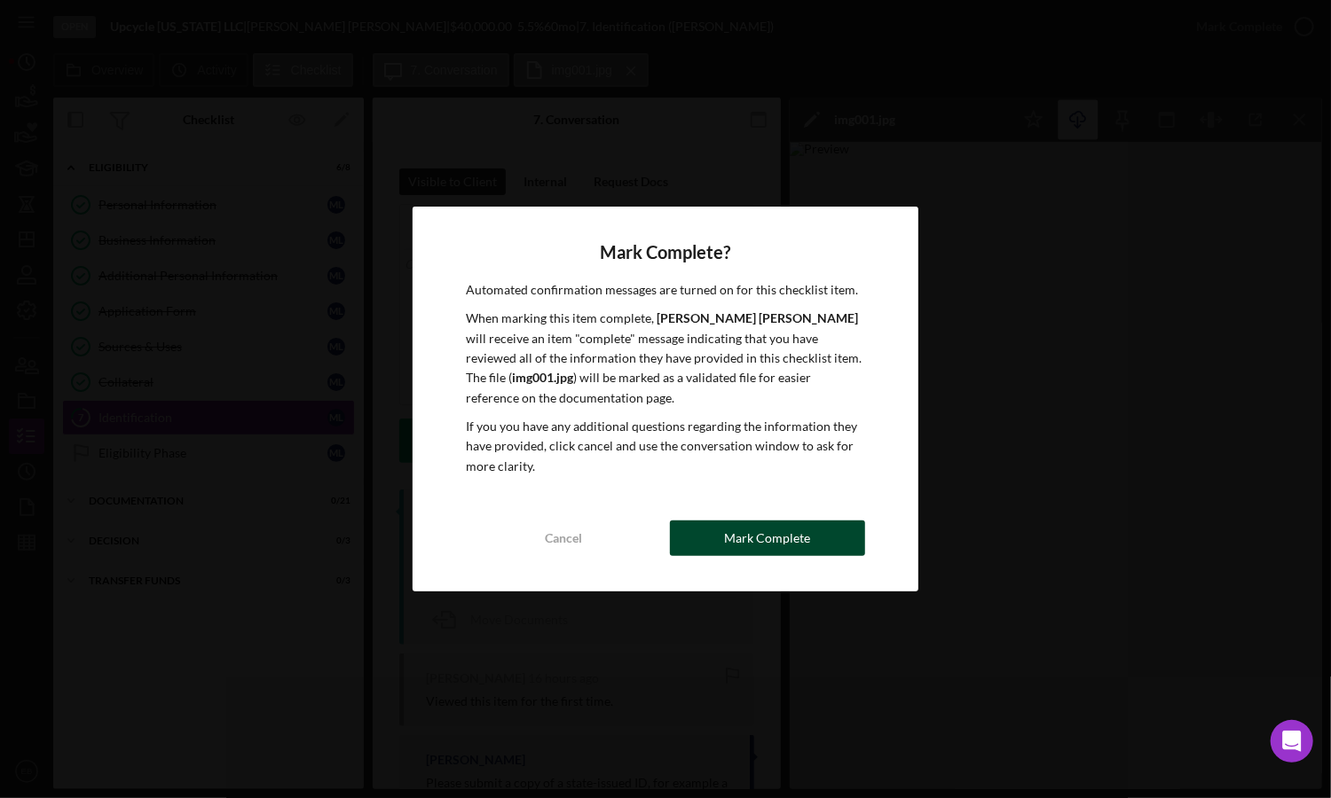
click at [777, 539] on div "Mark Complete" at bounding box center [768, 538] width 86 height 35
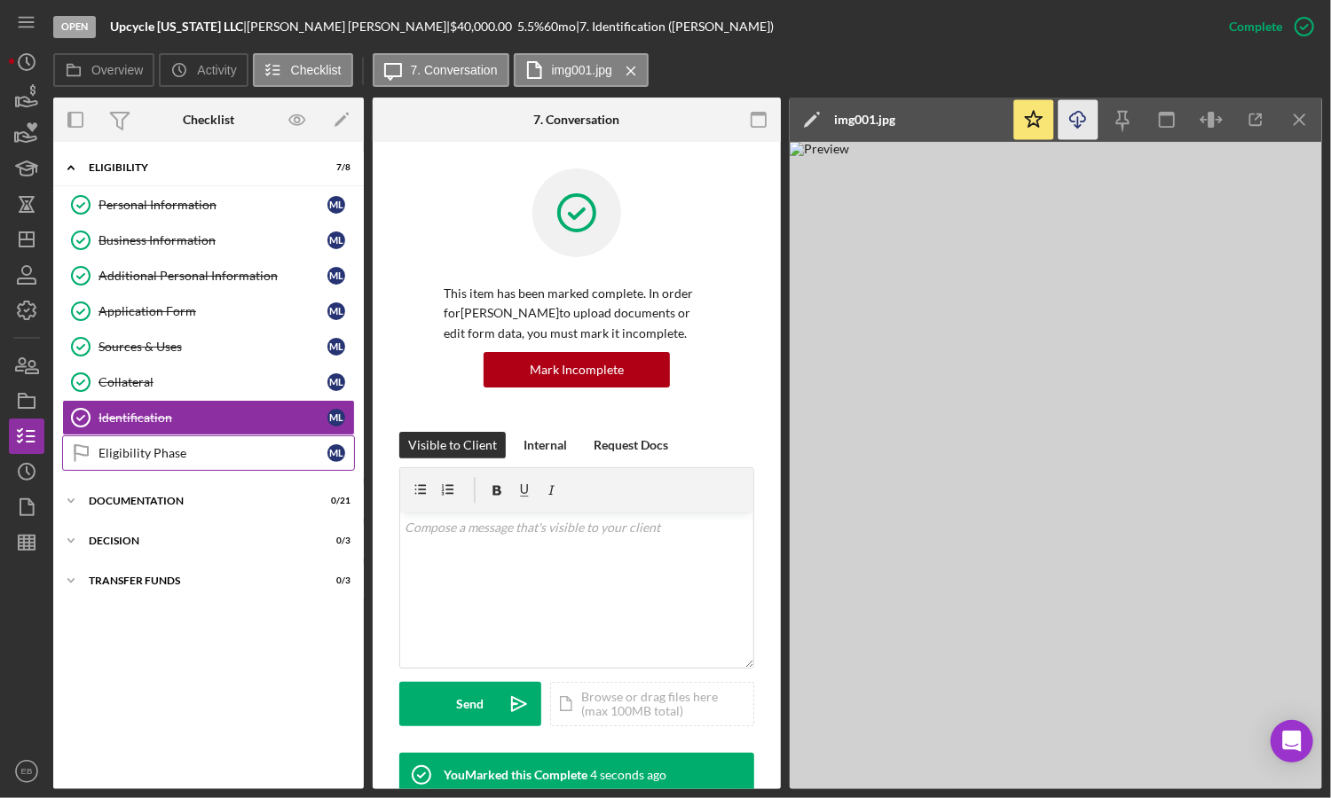
click at [232, 438] on link "Eligibility Phase Eligibility Phase M L" at bounding box center [208, 453] width 293 height 35
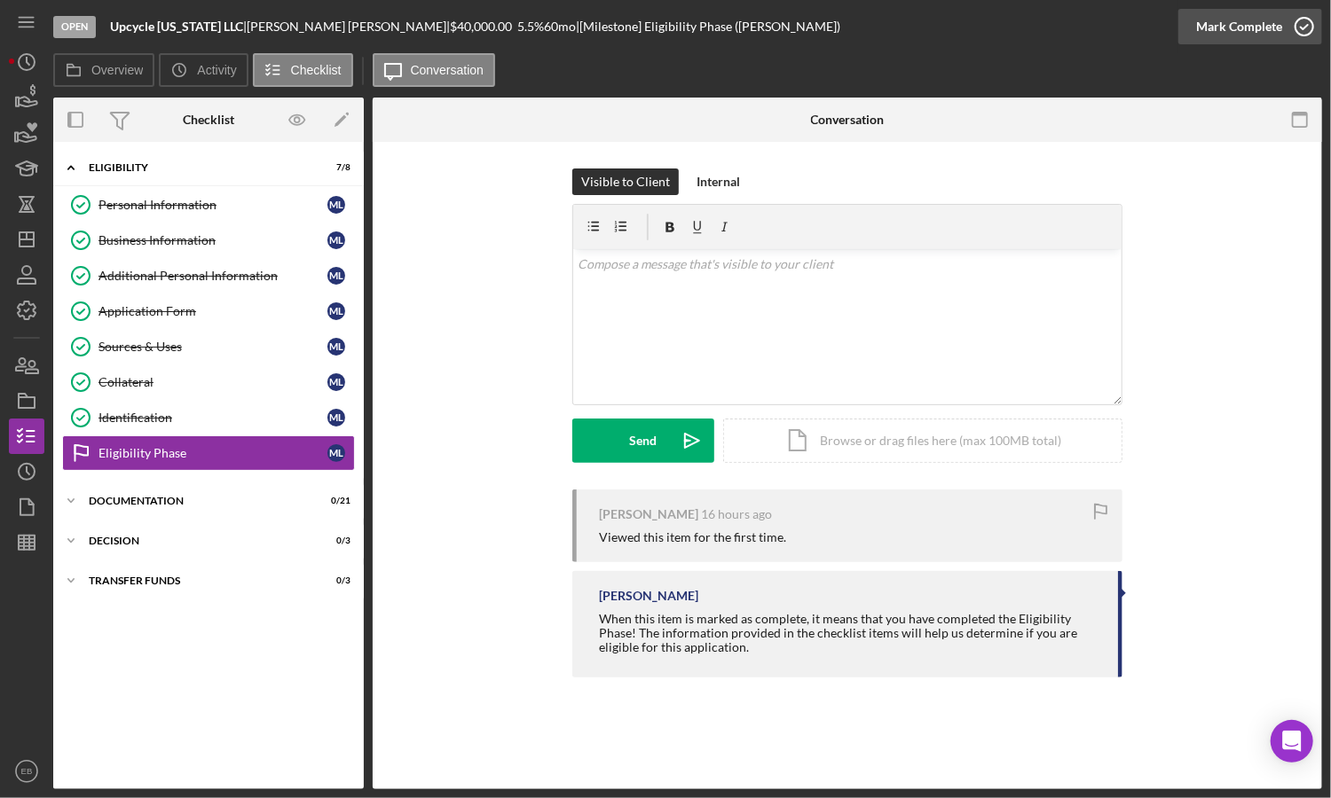
click at [1204, 33] on icon "button" at bounding box center [1304, 26] width 44 height 44
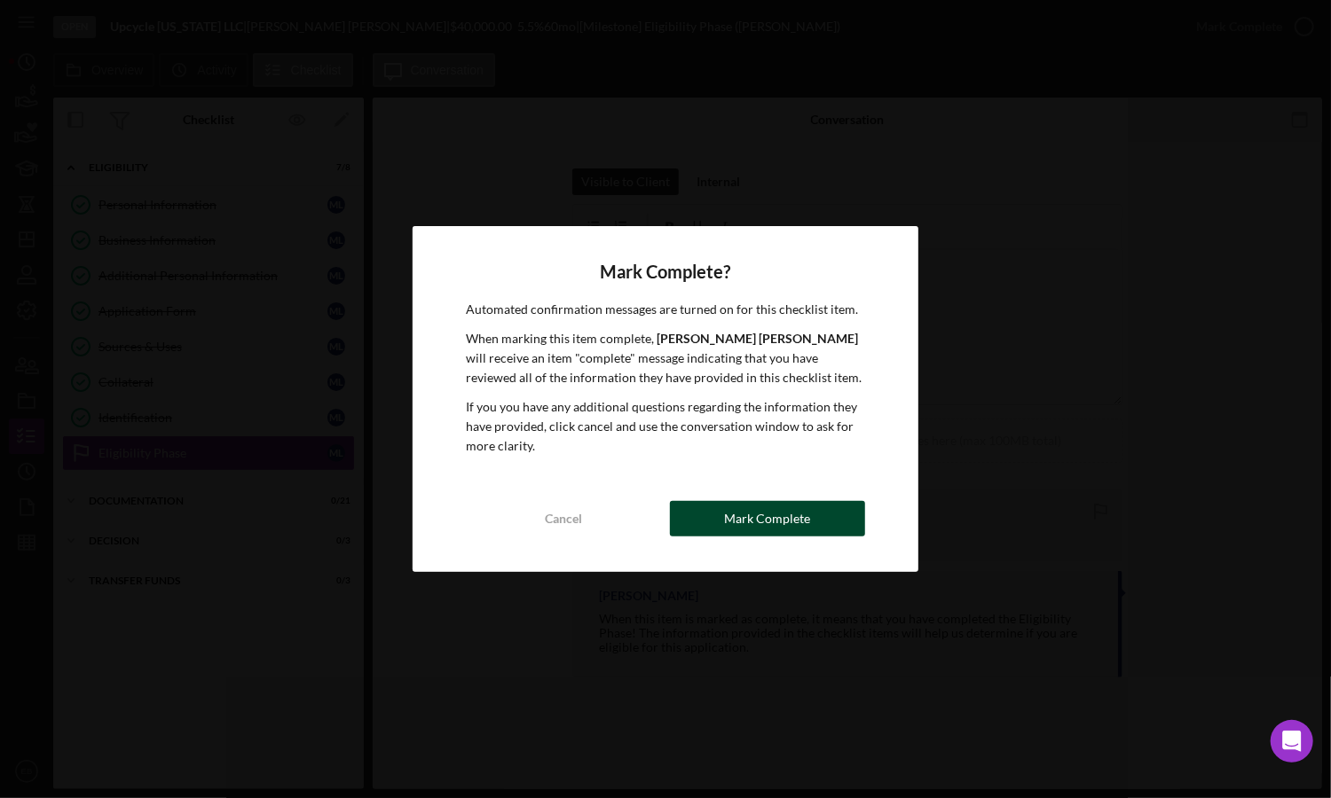
click at [754, 530] on div "Mark Complete" at bounding box center [768, 518] width 86 height 35
